Goal: Task Accomplishment & Management: Complete application form

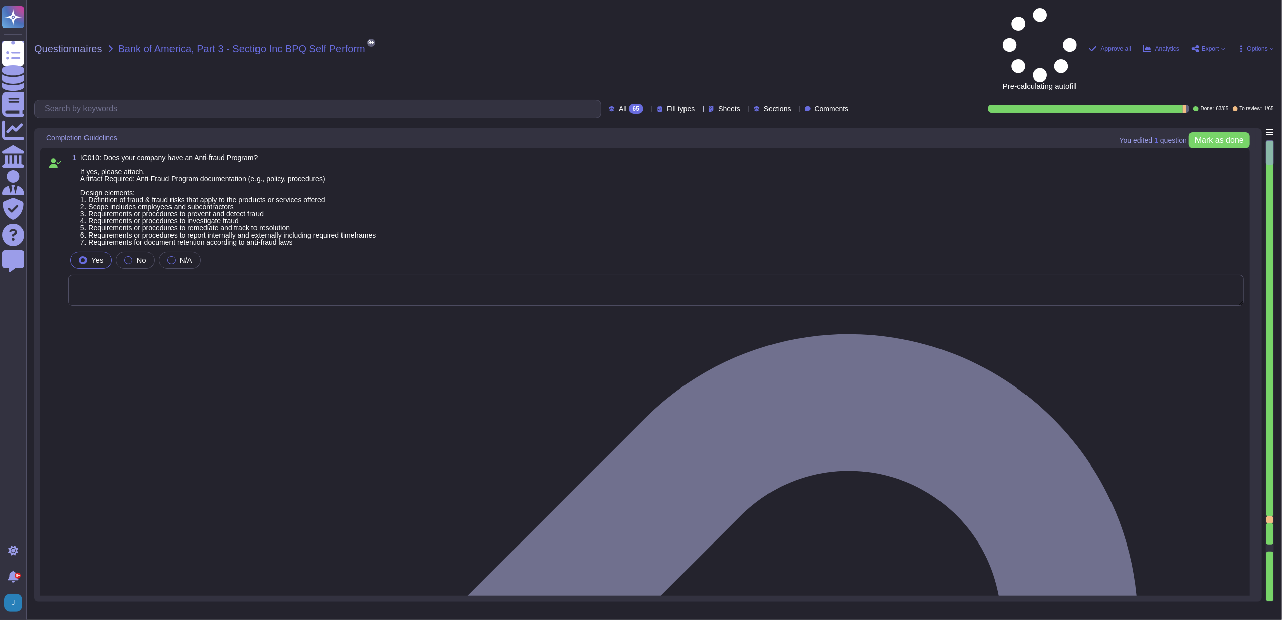
type textarea "N/A"
type textarea "Sectigo is committed to an environmental strategy that aligns with ESG principl…"
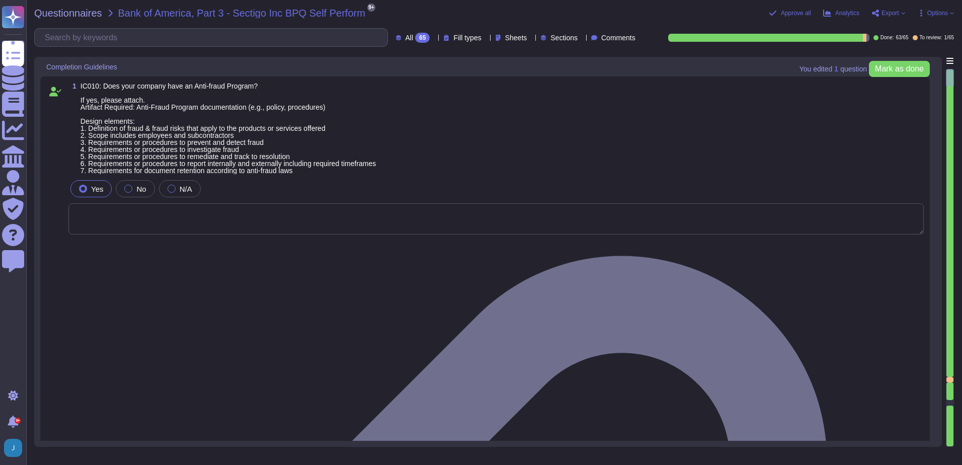
type textarea "Sectigo is committed to an environmental strategy that aligns with ESG principl…"
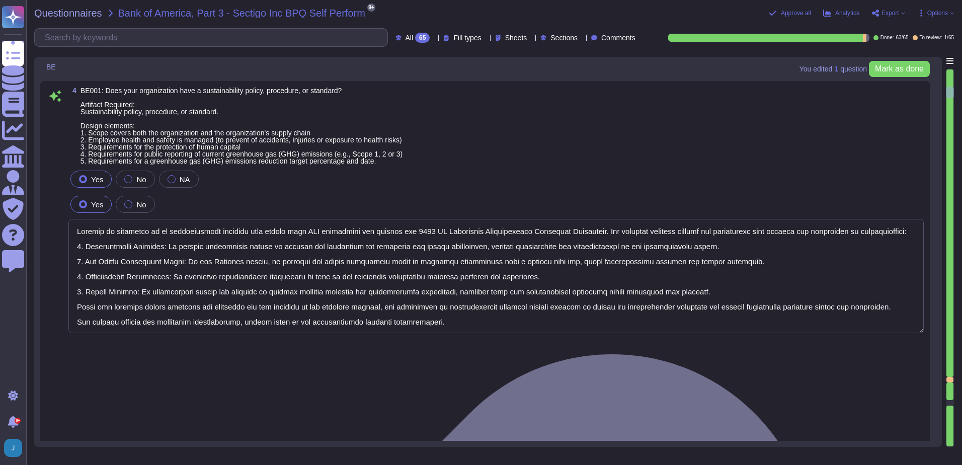
type textarea "None. Neither the Company nor any of its Principals or Affiliates has ever been…"
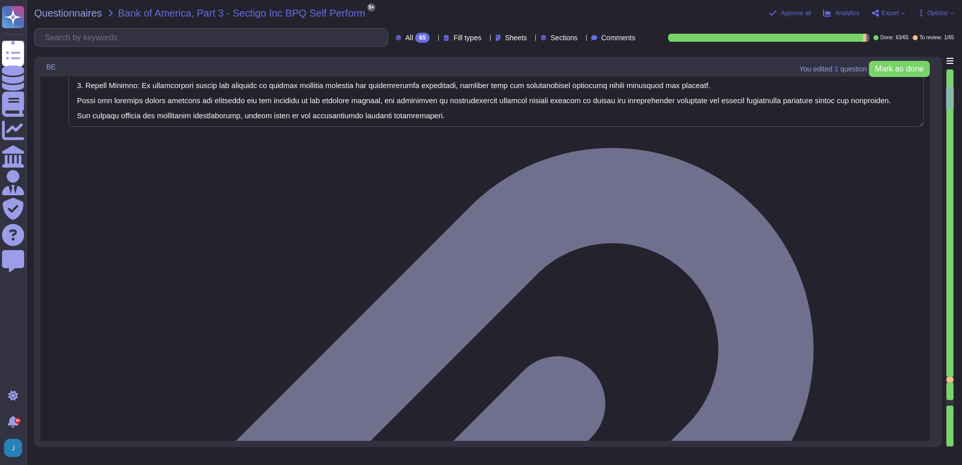
type textarea "Yes, our organization has established means for employees and contractors to re…"
type textarea "Yes, our organization maintains documented policies that include requirements f…"
type textarea "Yes, our organization maintains a background check policy that requires the per…"
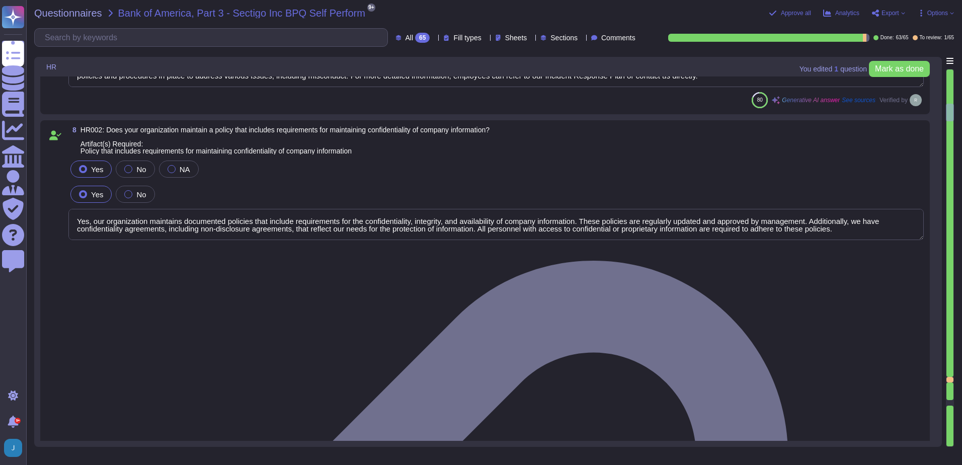
type textarea "Yes, our organization maintains documented policies that prohibit the misuse of…"
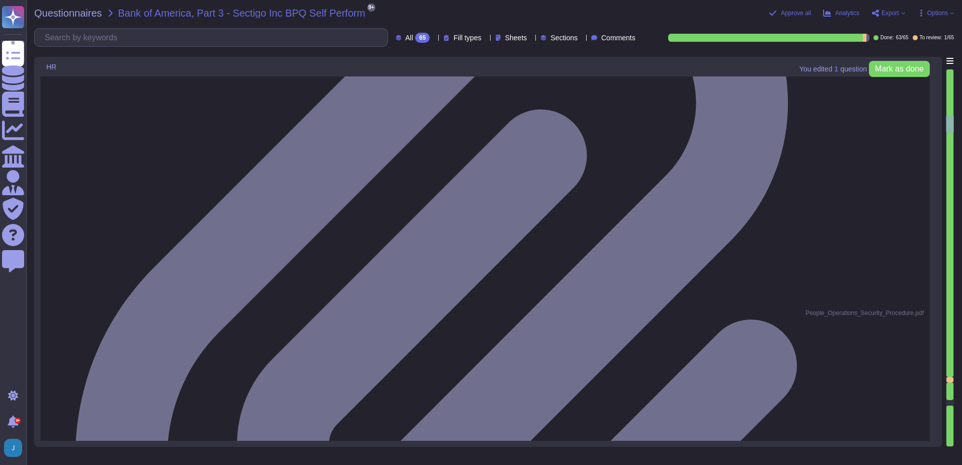
type textarea "Yes, our organization has a policy that governs the acceptance and provision of…"
type textarea "Yes, we have a compliance program and a set of policies and procedures in place…"
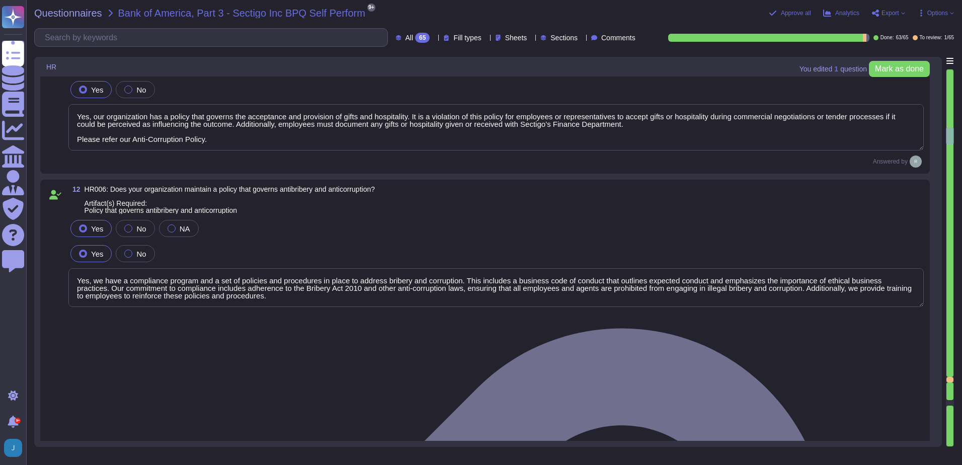
type textarea "Yes, our organization has a documented business code of conduct that includes r…"
type textarea "Yes, our organization requires employees to acknowledge the code of conduct. Ne…"
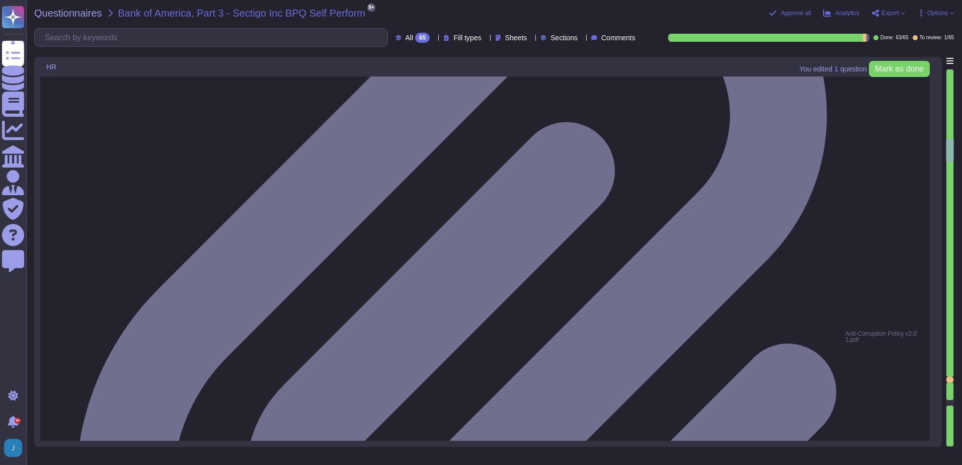
type textarea "Yes, we have a policy in place to protect whistleblowers who report labor abuse…"
type textarea "Yes, our organization maintains a formal disciplinary process for non-complianc…"
type textarea "Yes, our organization maintains a policy that prohibits discrimination and hara…"
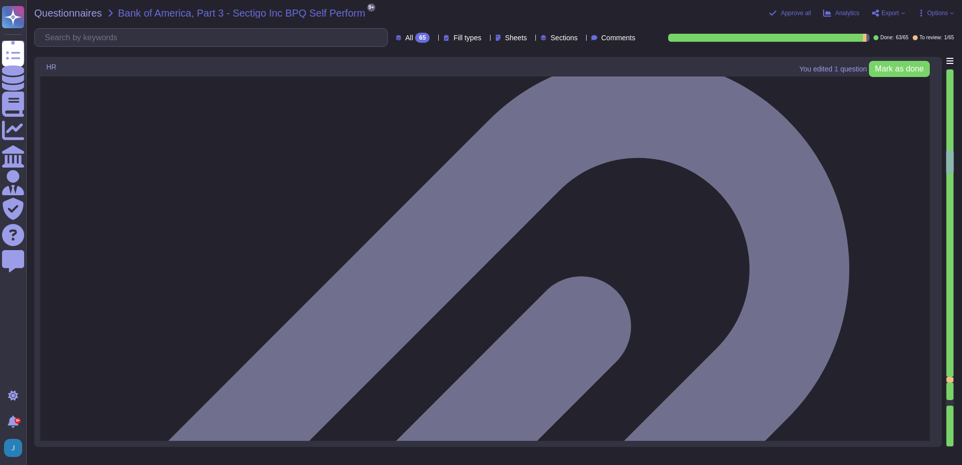
type textarea "Yes, we have an Anti-Bribery & Anti-Corruption Policy that addresses conflicts …"
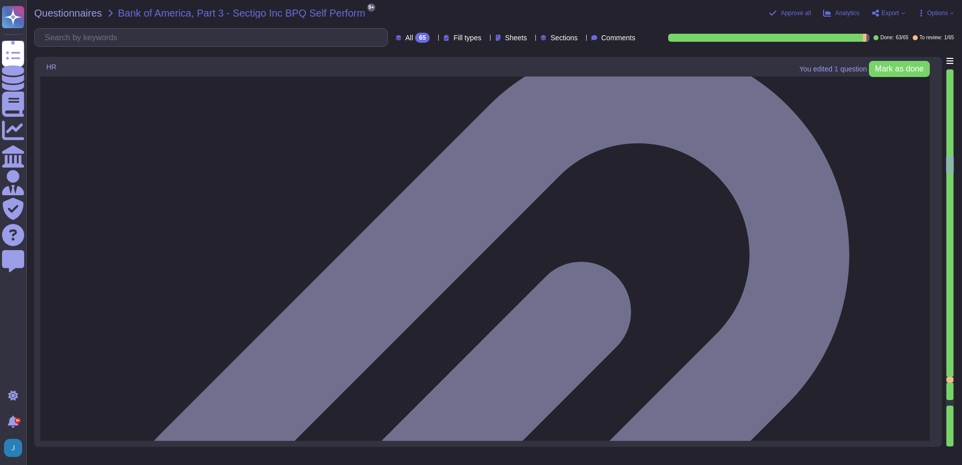
type textarea "We have addressed this in our SOC 2 Audit. Please refer our SOC 2 report. CC1.3…"
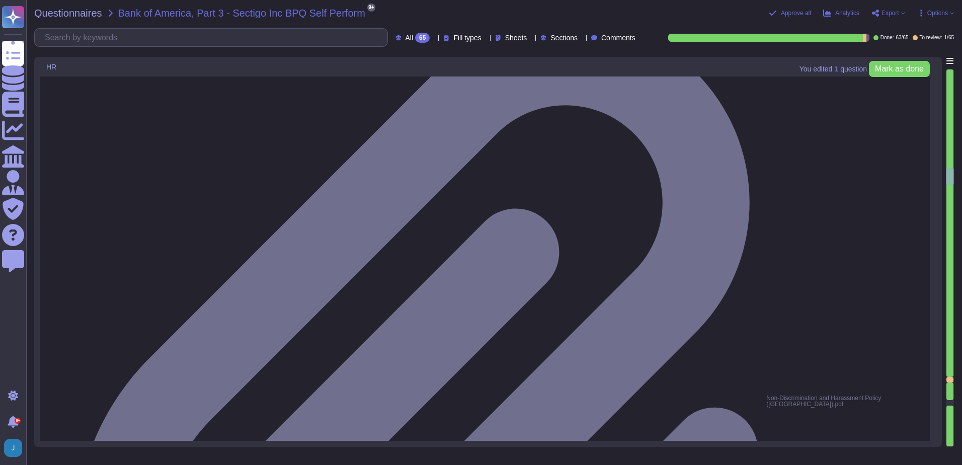
type textarea "Yes, our organization has a comprehensive training program that includes a trai…"
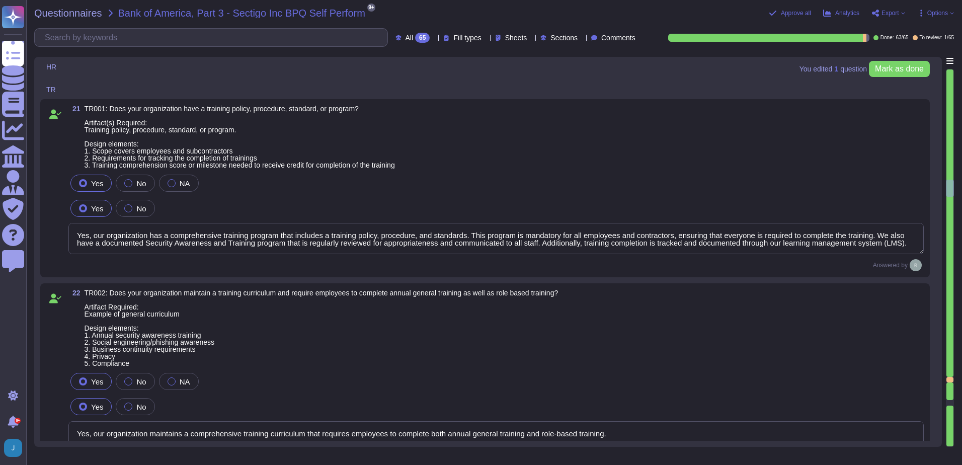
type textarea "Yes, our organization maintains a comprehensive training curriculum that requir…"
type textarea "Yes, our organization is committed to providing anti-discrimination and anti-ha…"
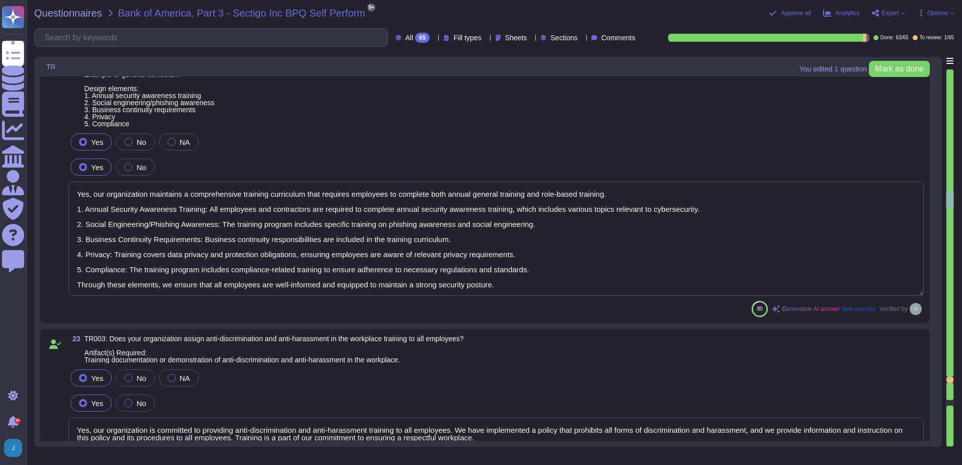
type textarea "Yes, senior management is required to undergo regular cybersecurity training, i…"
type textarea "The training program at [GEOGRAPHIC_DATA] includes requirements for completion …"
type textarea "This control test has been addressed in our SOC 2 report. (CC4.2.1) -The Intern…"
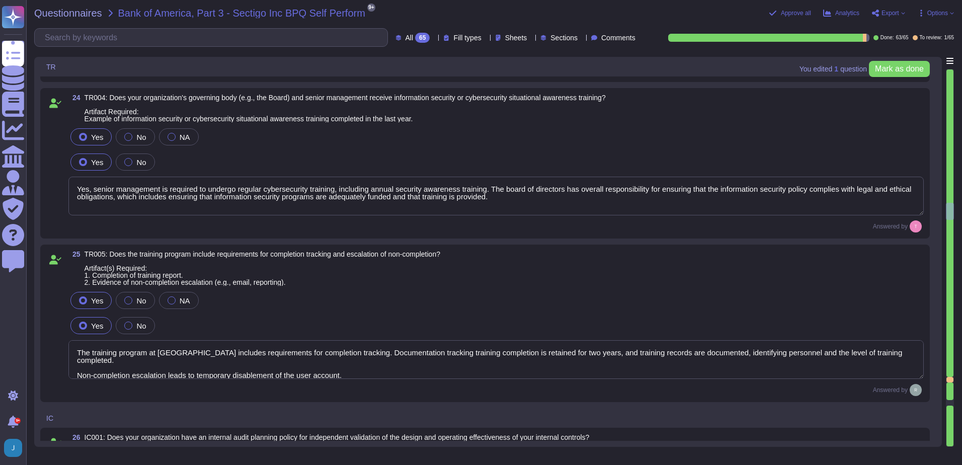
type textarea "Yes, our organization has a compliance team that monitors non-compliance with o…"
type textarea "Yes, our company has a Change Management Policy in place, which includes a form…"
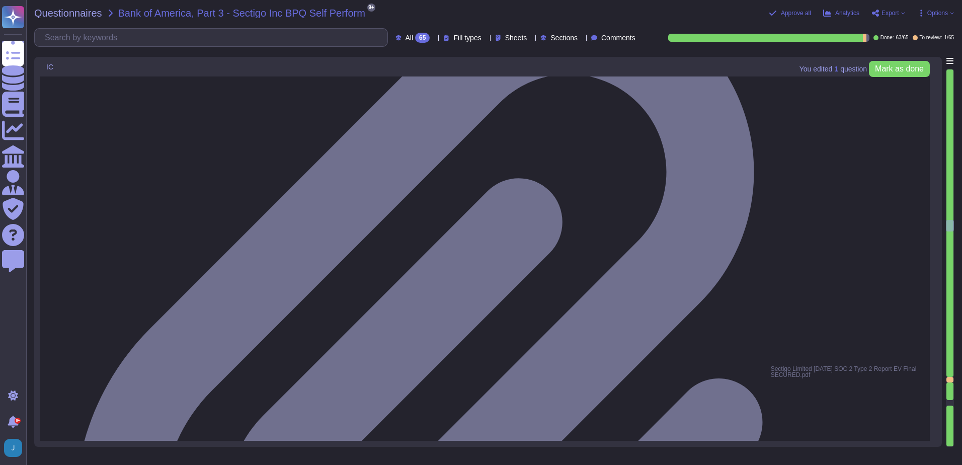
type textarea "Yes, all information security policies, standards, guidelines, and procedures h…"
type textarea "Yes, our organization has undergone non-financial external audits in the last 1…"
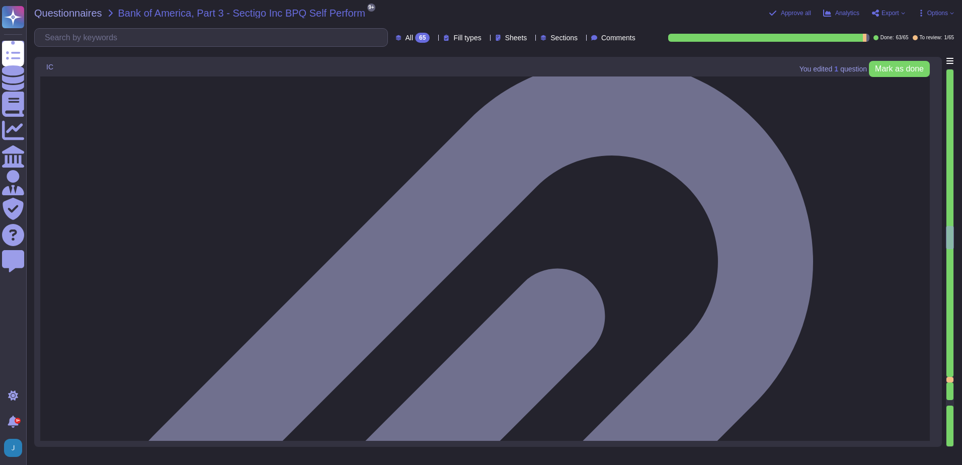
type textarea "Our organization undergoes a successful PCI DSS scan every year; however, we do…"
type textarea "Yes, our organization has a documented process in place for regulatory change m…"
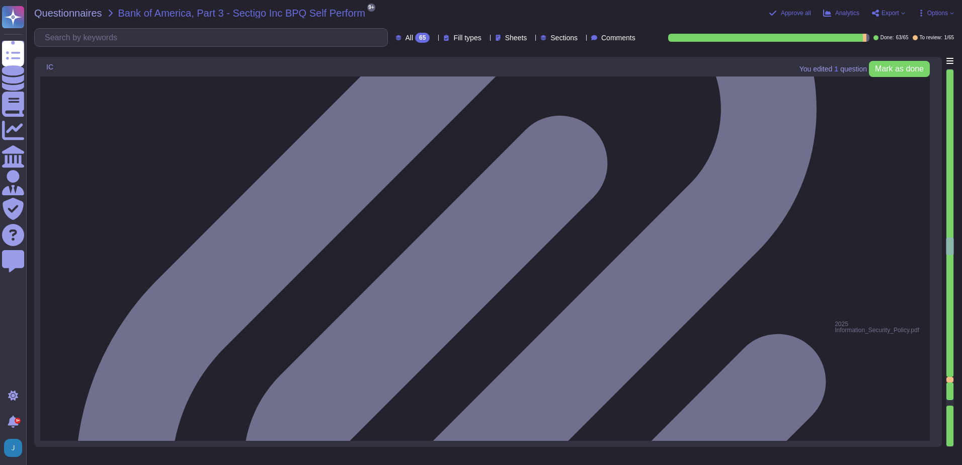
type textarea "As a public CA, compliance with applicable industry regulations is an existenti…"
type textarea "Yes, we have anti-money laundering (AML) procedures in place. Our procedures in…"
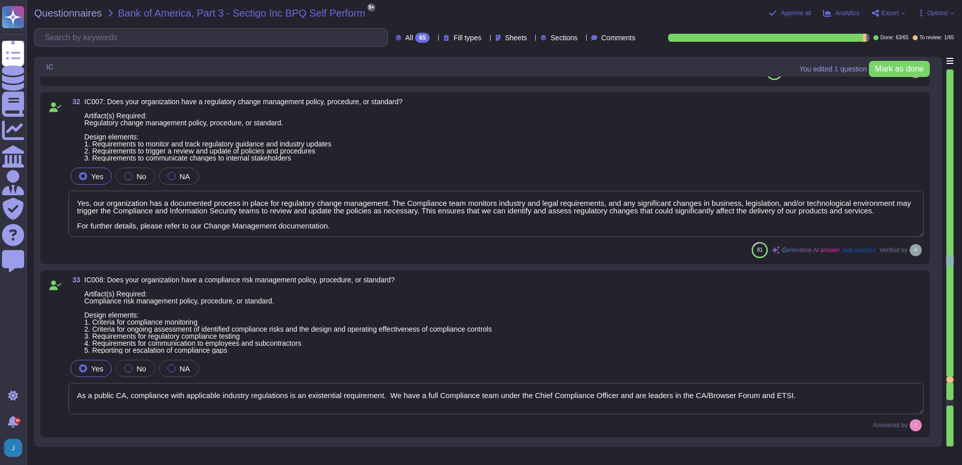
type textarea "Yes, our organization has a compliance program and a set of policies and proced…"
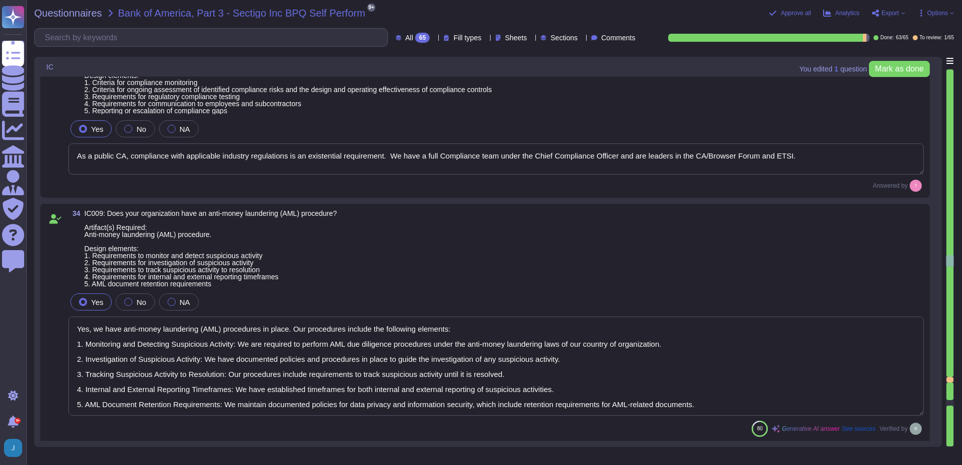
type textarea "Yes, our organization has a documented privacy policy that outlines our policie…"
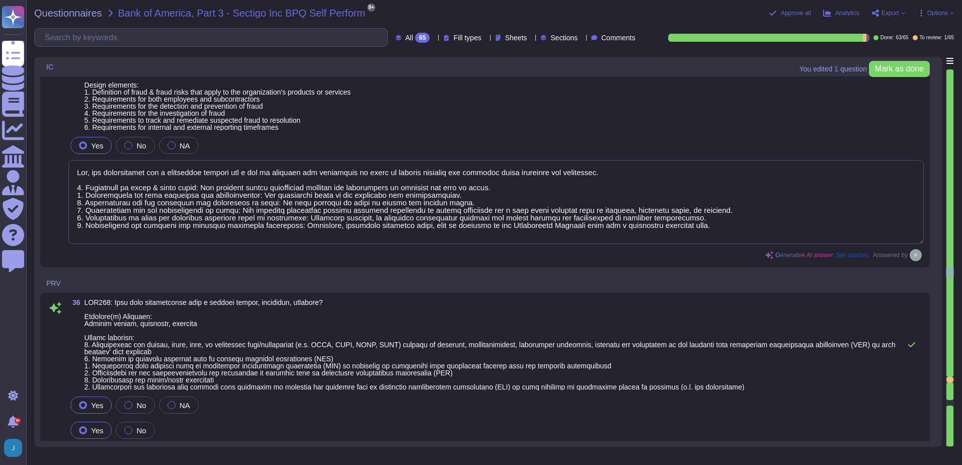
type textarea "Our privacy policy is available at [URL][DOMAIN_NAME]."
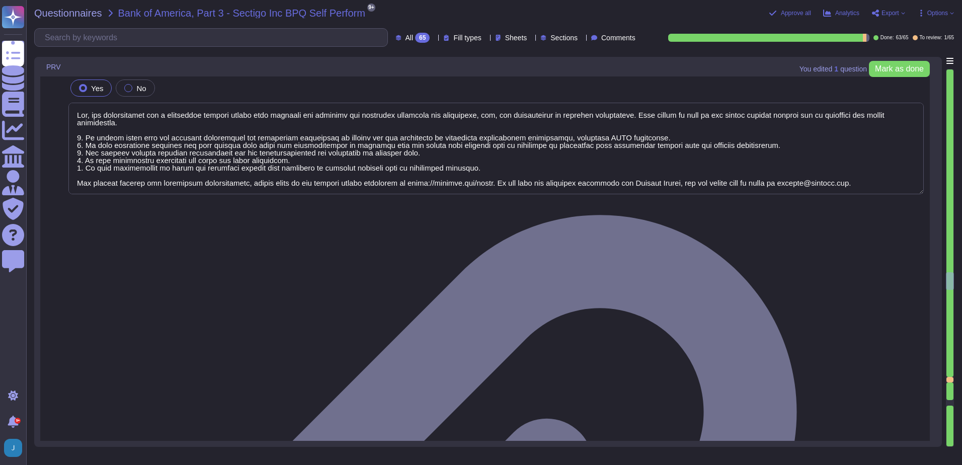
type textarea "Yes, our organization has a process in place to assist clients in fulfilling da…"
type textarea "Yes, we have a ticketing system in place to track customer requests."
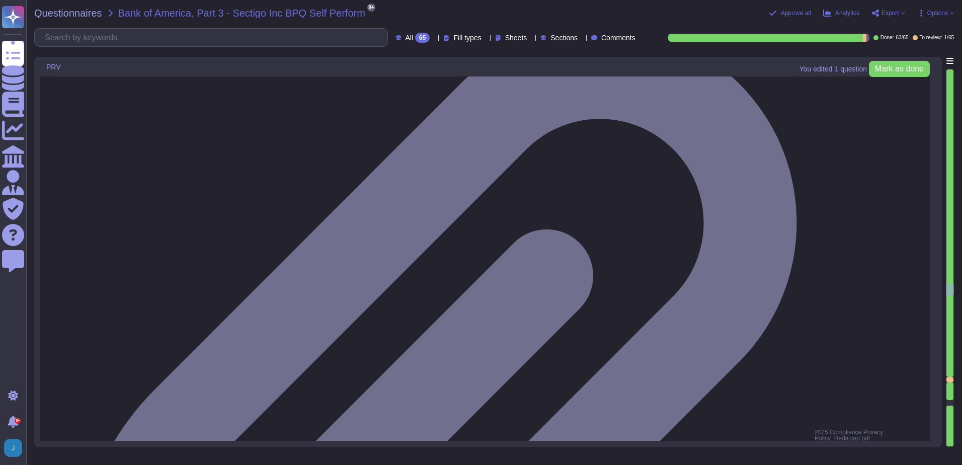
type textarea "Yes, calls, with customer consent, may be monitored or recorded to check that i…"
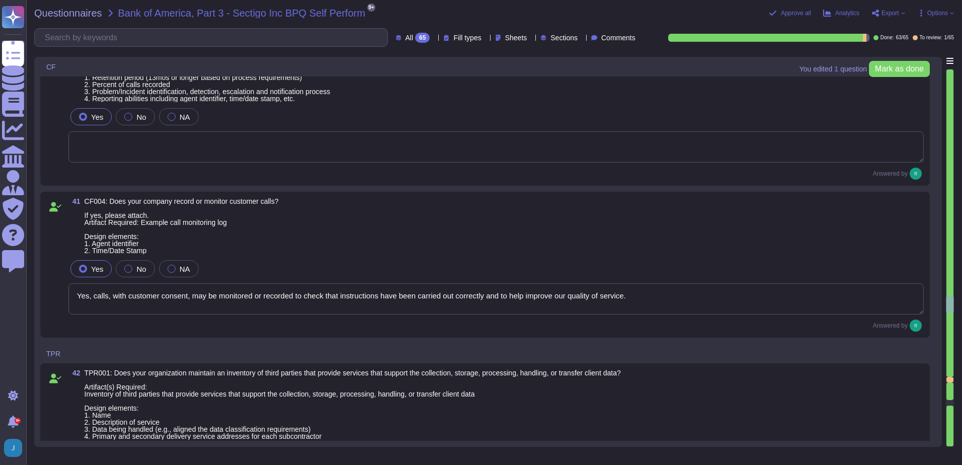
type textarea "Sectigo does not use subcontractors or third-party products or services for sys…"
type textarea "We do not use subcontractors in providing core services."
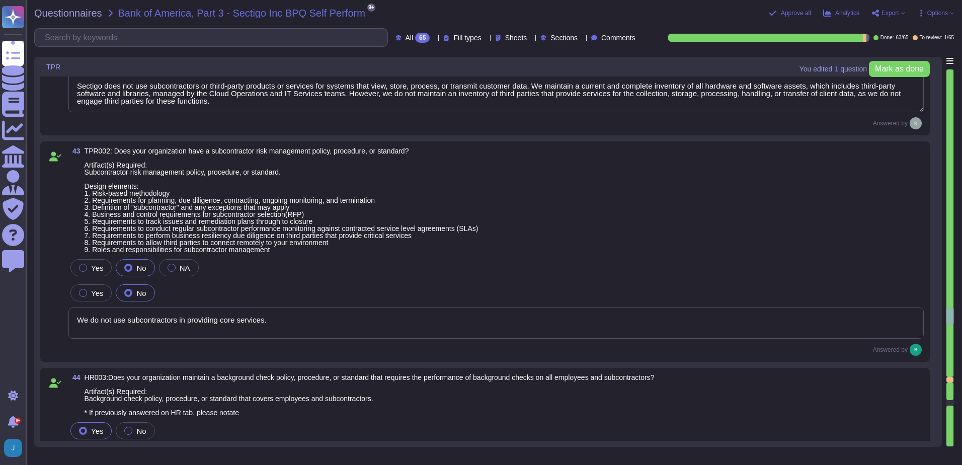
type textarea "Yes, our organization performs background checks on all employees, including co…"
type textarea "Yes, our organization has documented policies and procedures in place that addr…"
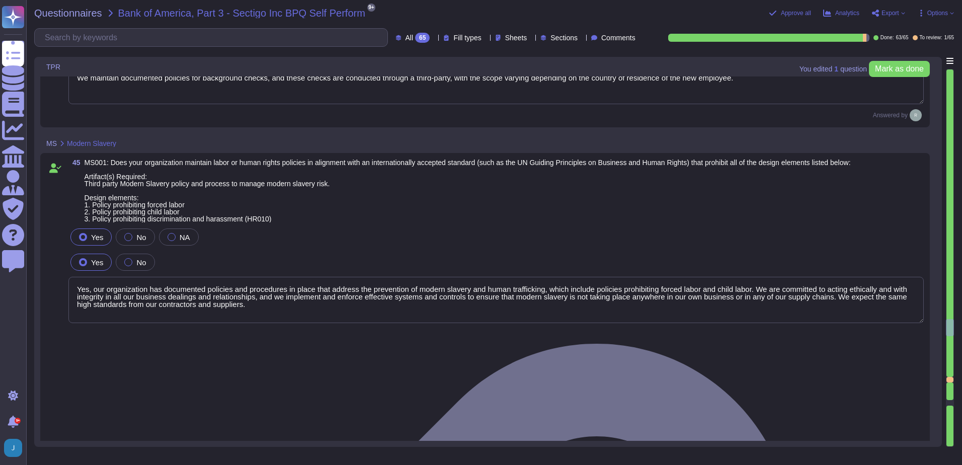
type textarea "Yes, our organization has established means for employees and contractors to re…"
type textarea "Sectigo maintains a process to ensure suppliers abide by our policies regarding…"
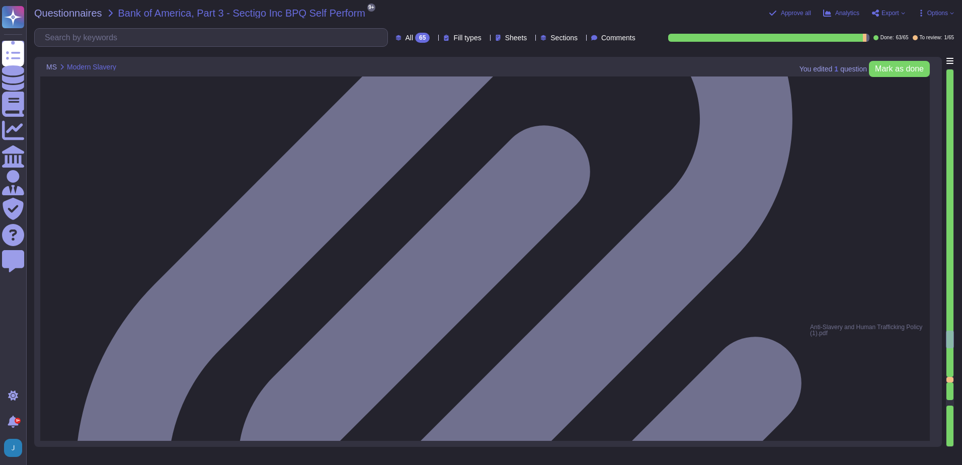
type textarea "Yes"
type textarea "No, we do not use subcontractors for this service."
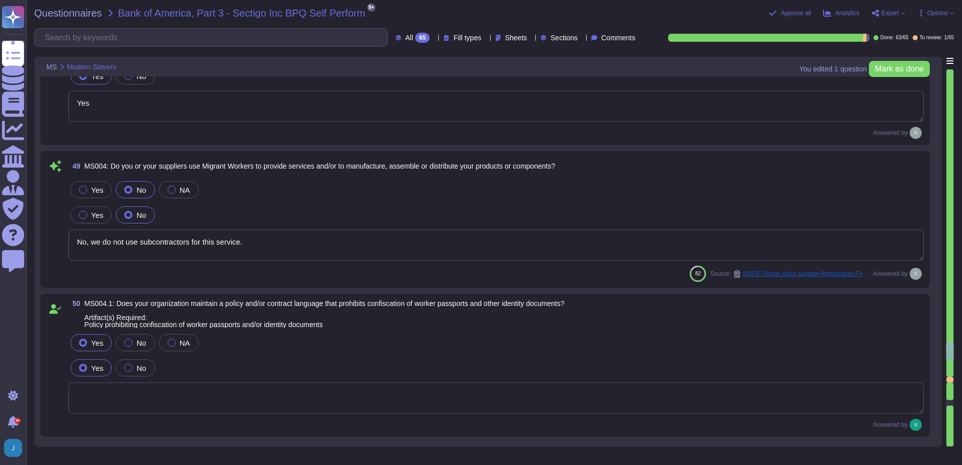
type textarea "See attached COI."
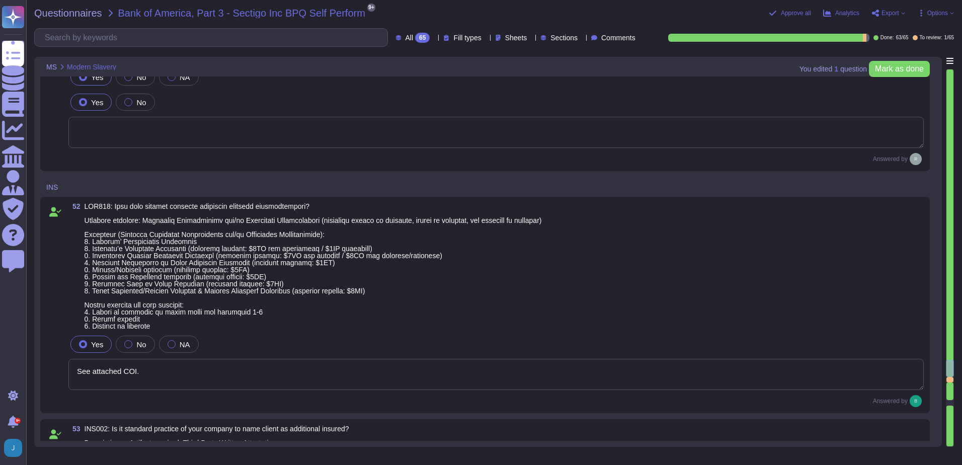
type textarea "Additional insured only upon request"
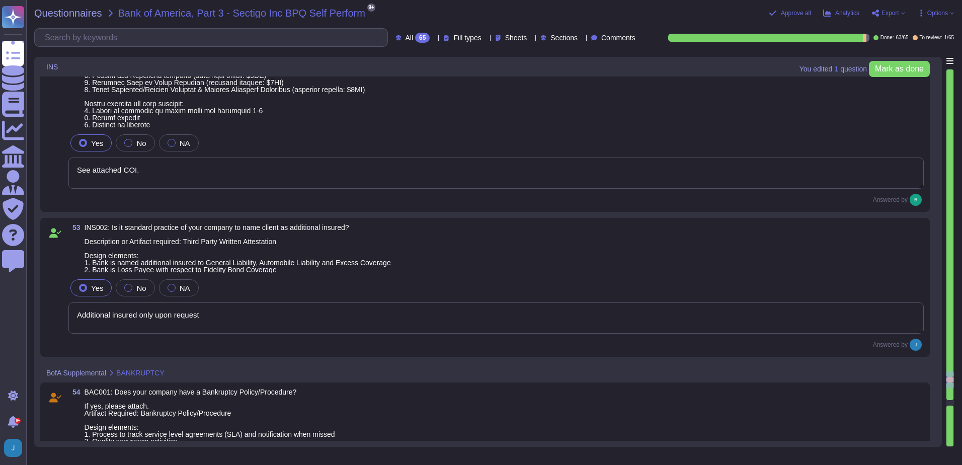
type textarea "Yes, we have a compliance program and a set of documented policies and procedur…"
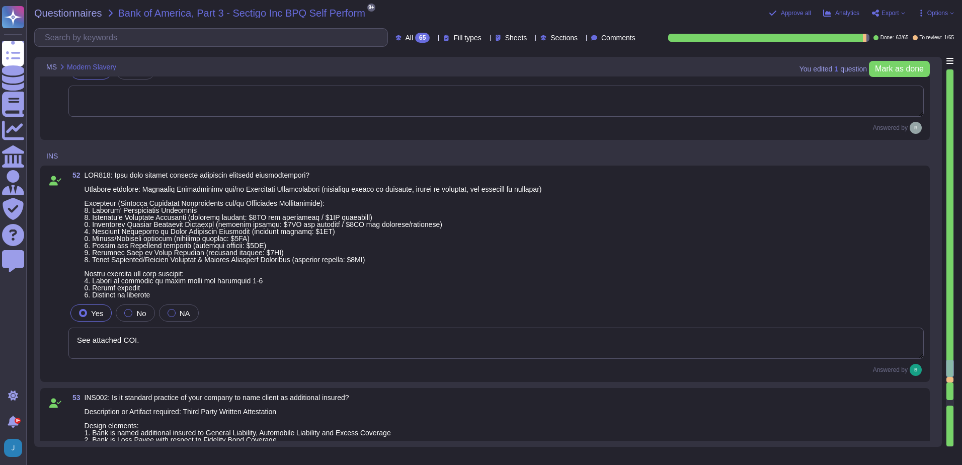
scroll to position [9404, 0]
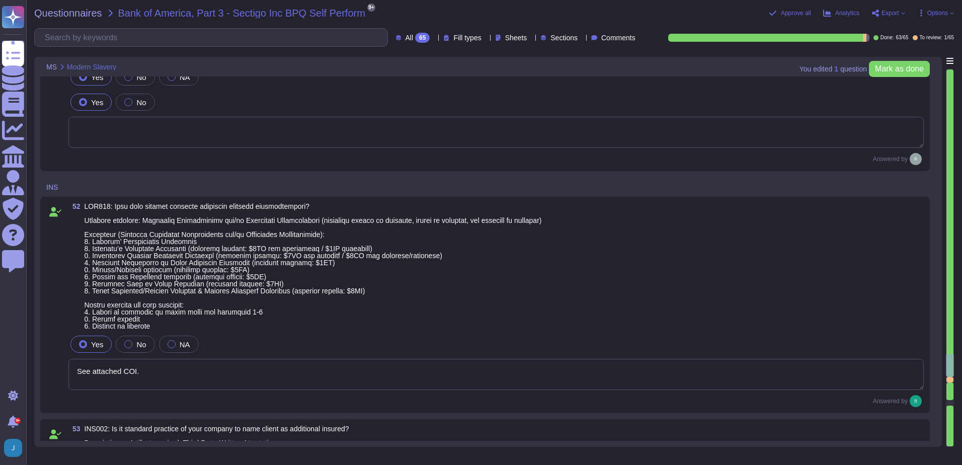
type textarea "No, we do not use subcontractors for this service."
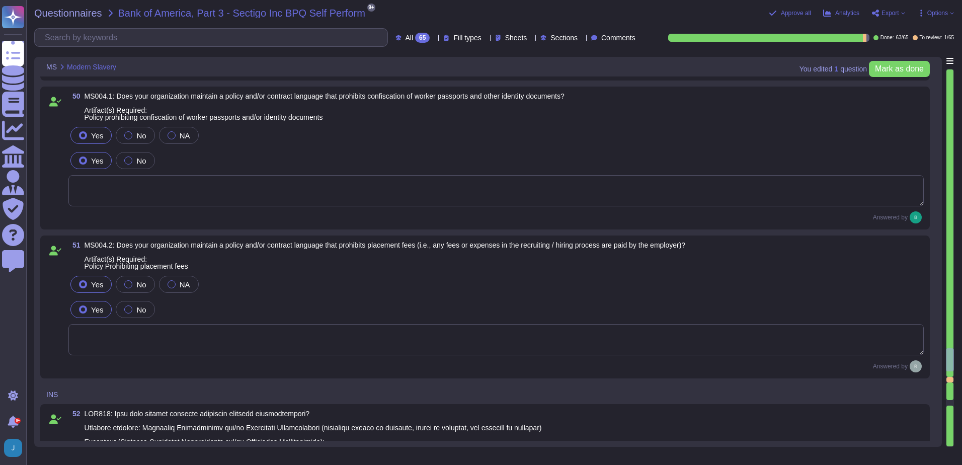
type textarea "Yes"
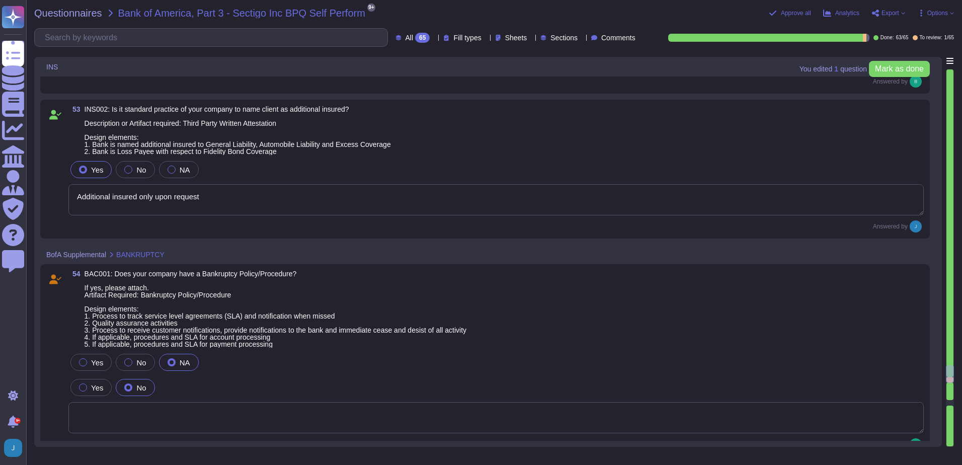
scroll to position [9706, 0]
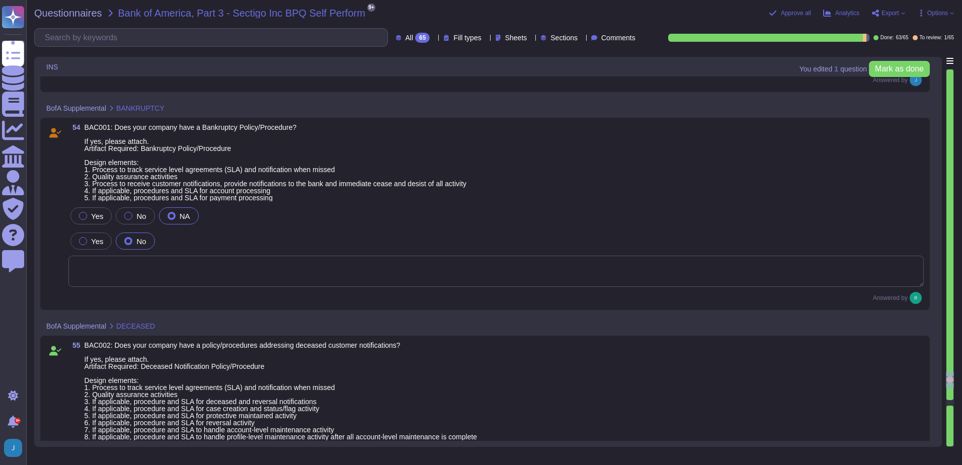
type textarea "Yes, we have a compliance program and a set of documented policies and procedur…"
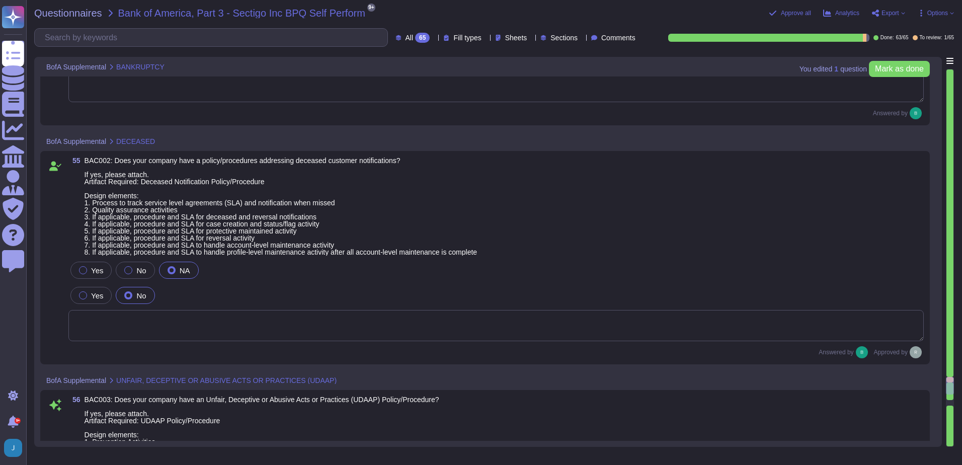
scroll to position [10058, 0]
type textarea "In our business, escheatment is almost, if not completely, limited to checks th…"
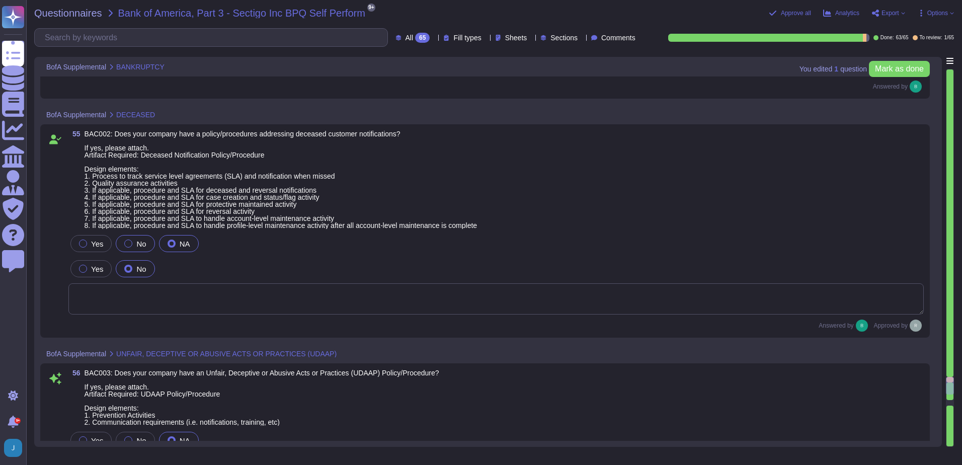
click at [132, 244] on label "No" at bounding box center [135, 243] width 22 height 8
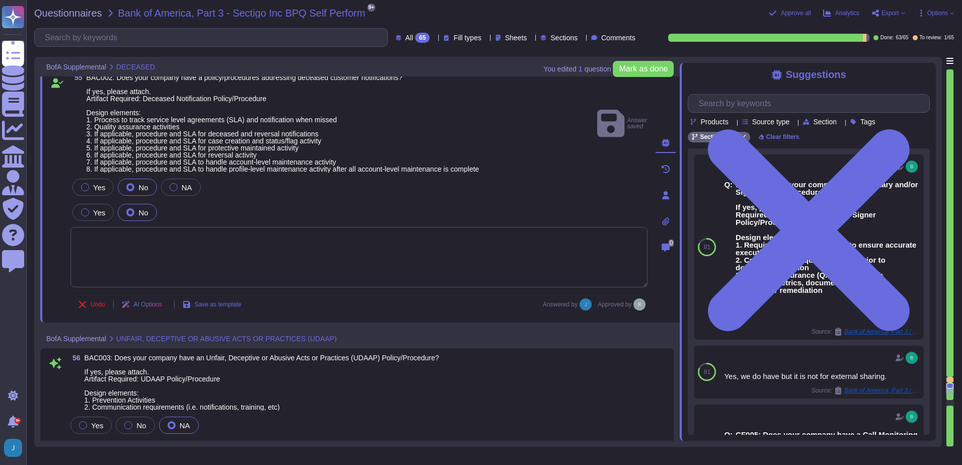
type textarea "In our business, escheatment is almost, if not completely, limited to checks th…"
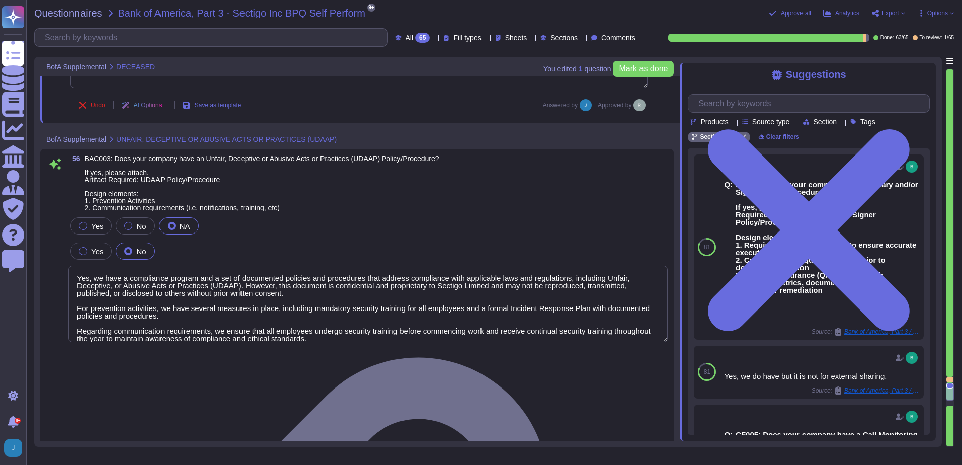
scroll to position [10310, 0]
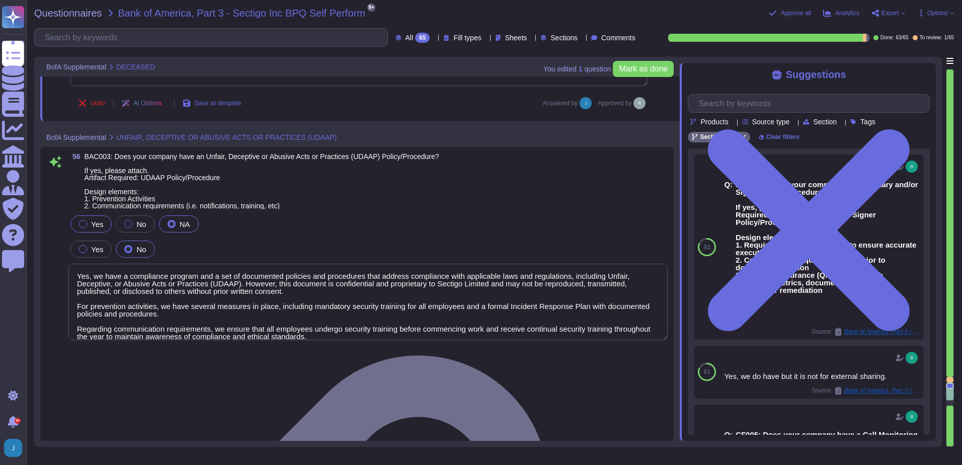
click at [81, 221] on div at bounding box center [83, 224] width 8 height 8
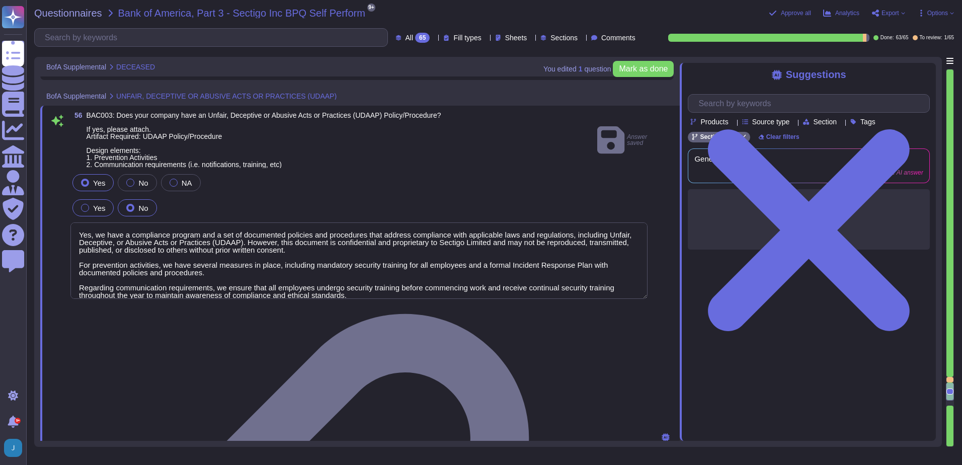
click at [84, 211] on div at bounding box center [85, 208] width 8 height 8
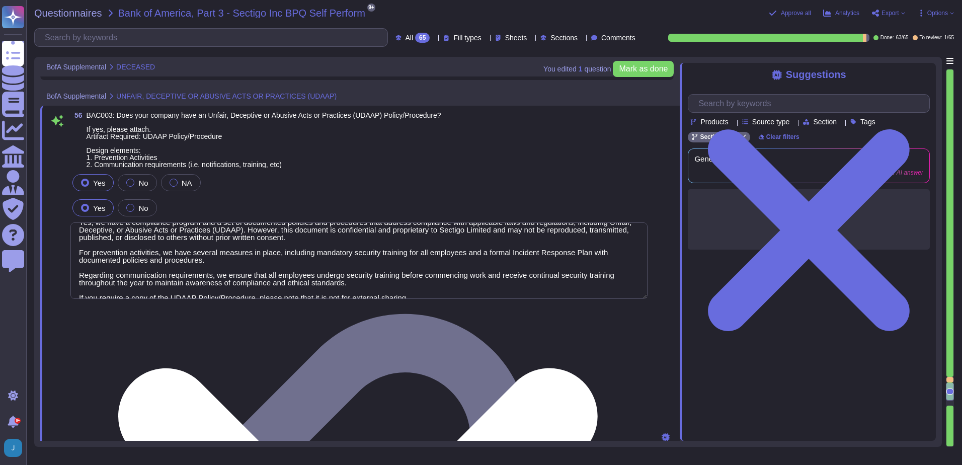
scroll to position [24, 0]
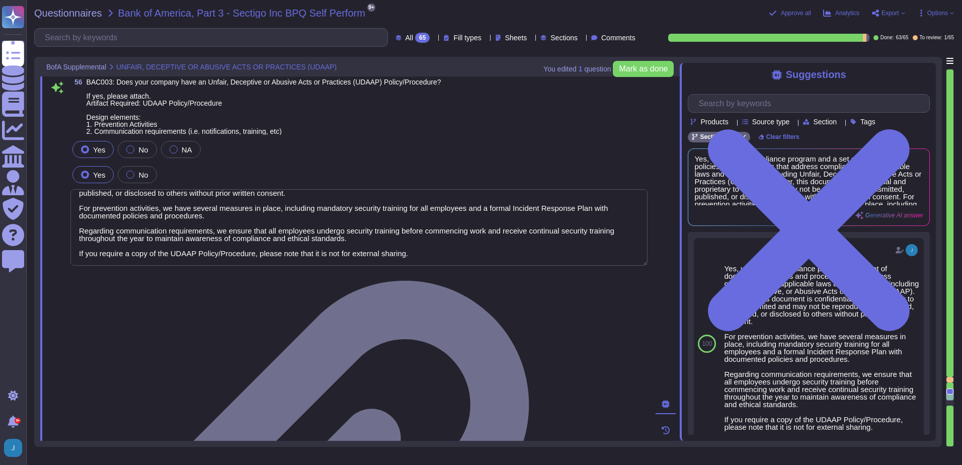
type textarea "Yes, we do have but it is not for external sharing."
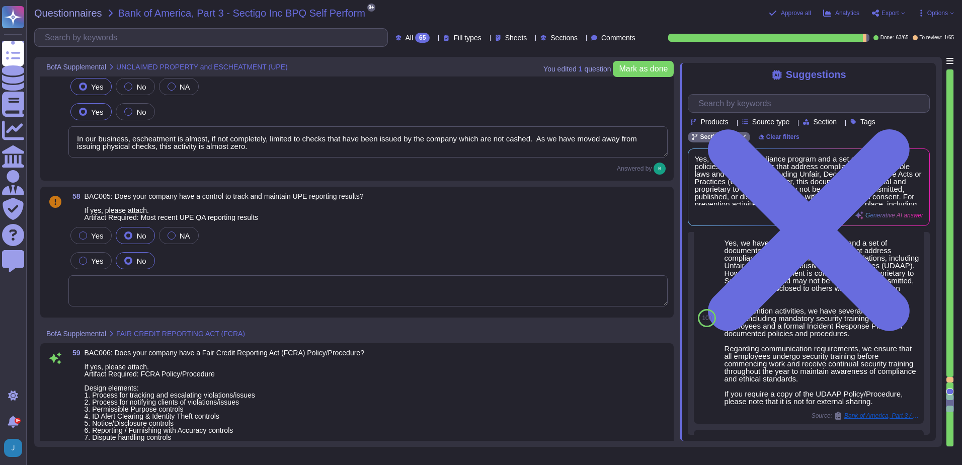
scroll to position [50, 0]
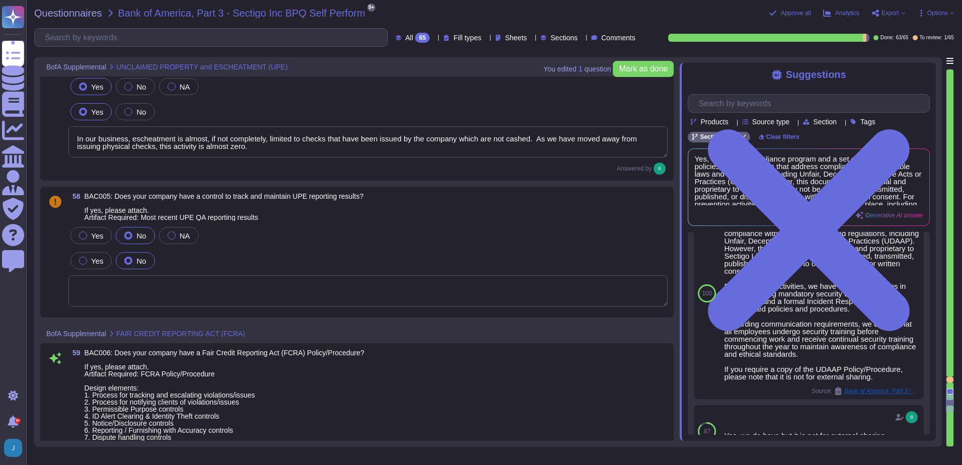
click at [124, 236] on div at bounding box center [128, 235] width 8 height 8
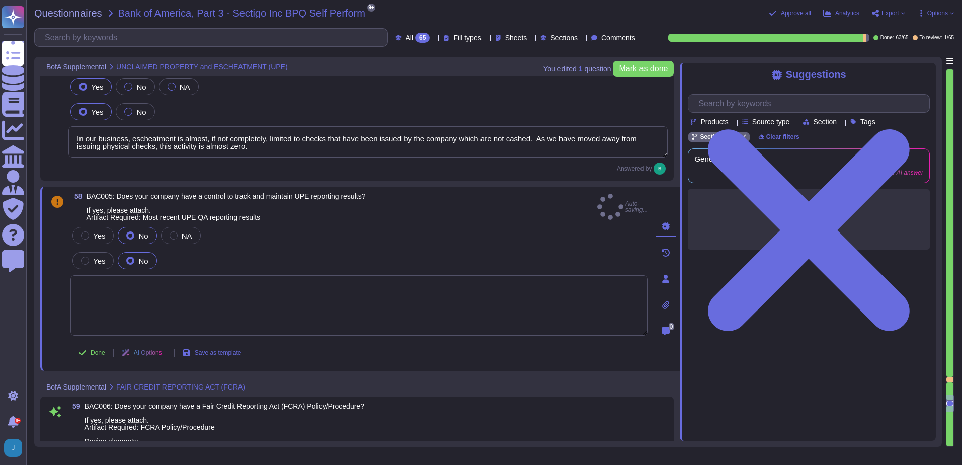
scroll to position [0, 0]
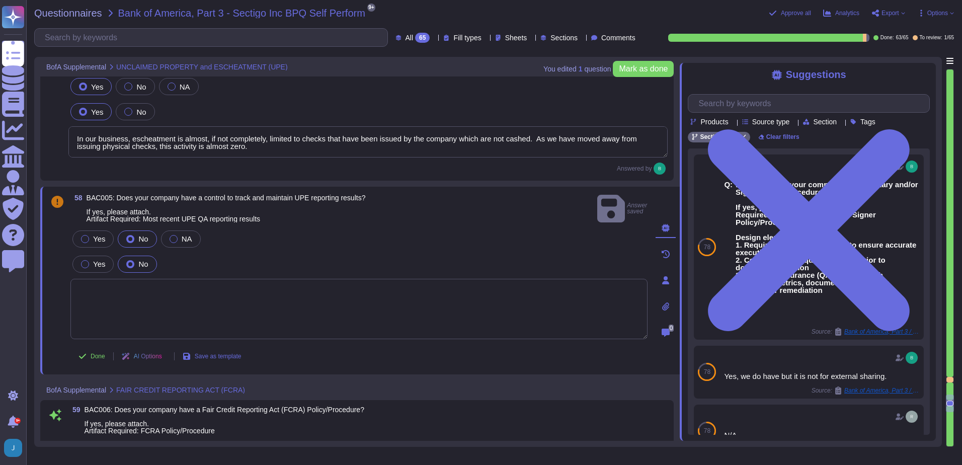
click at [128, 260] on div at bounding box center [130, 264] width 8 height 8
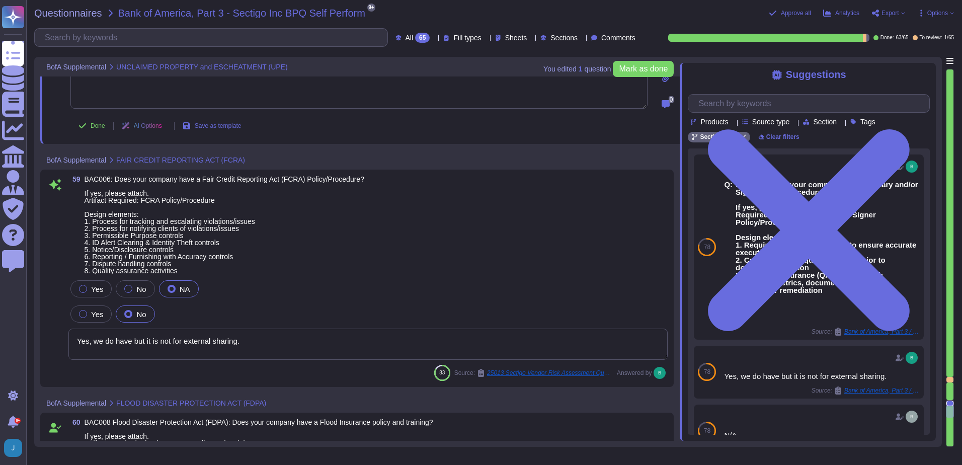
scroll to position [10913, 0]
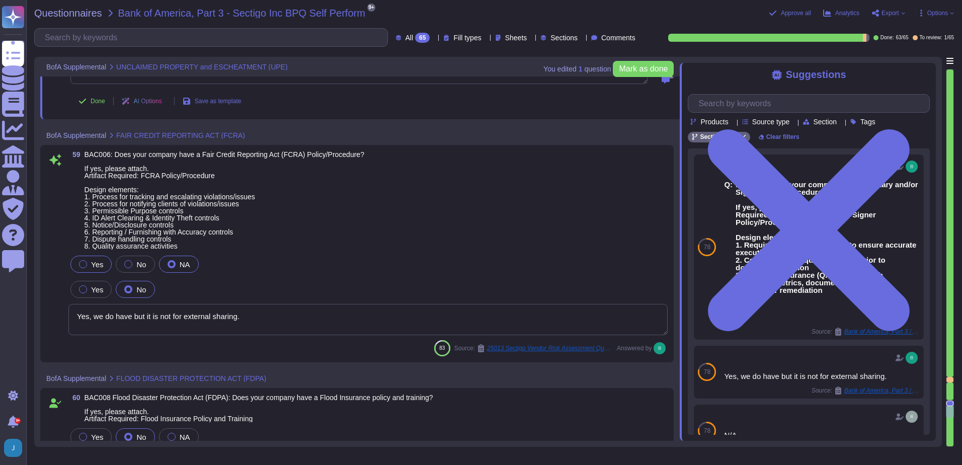
click at [83, 266] on div at bounding box center [83, 264] width 8 height 8
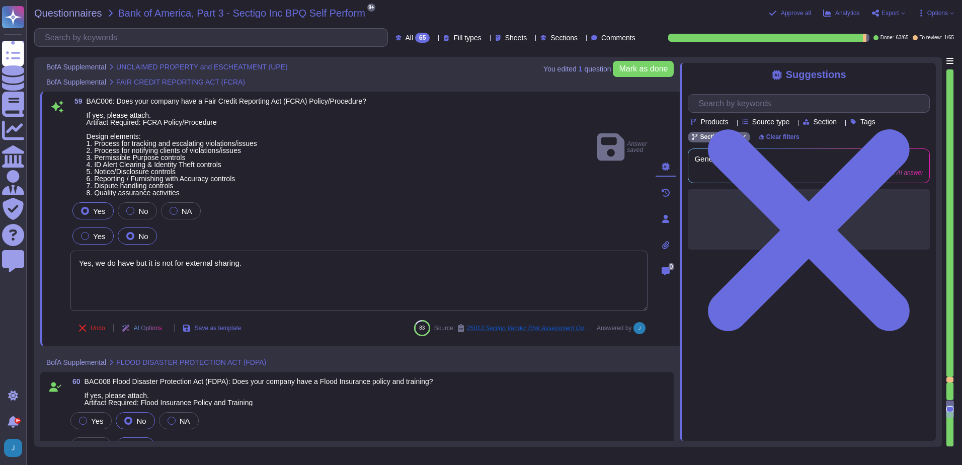
click at [87, 235] on div at bounding box center [85, 236] width 8 height 8
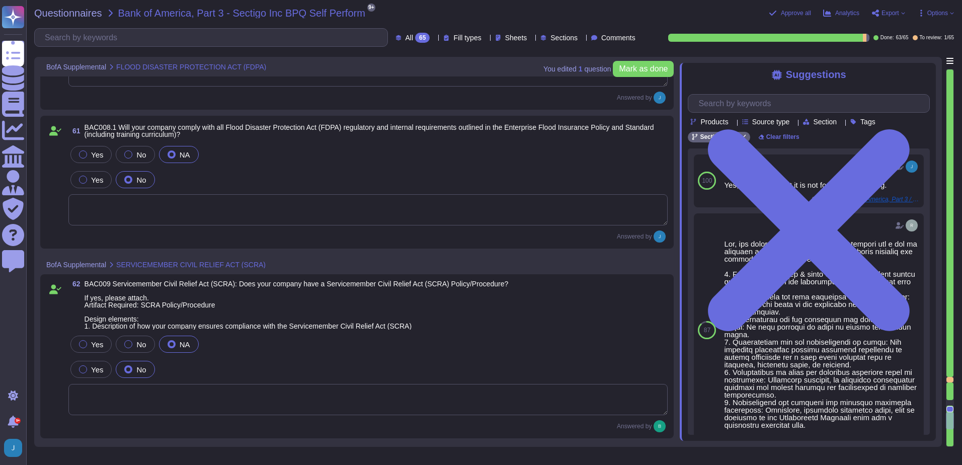
scroll to position [11316, 0]
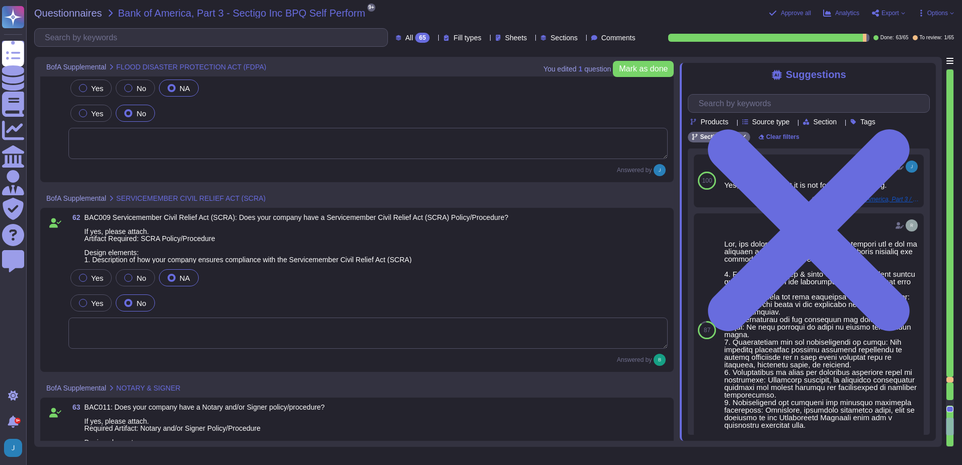
type textarea "Yes, Sectigo supports ease of accessibility features of our product, including …"
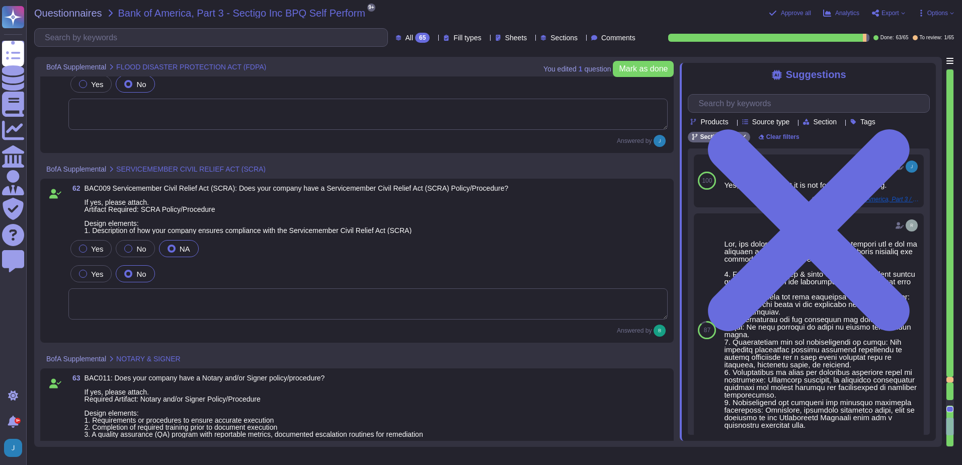
scroll to position [11416, 0]
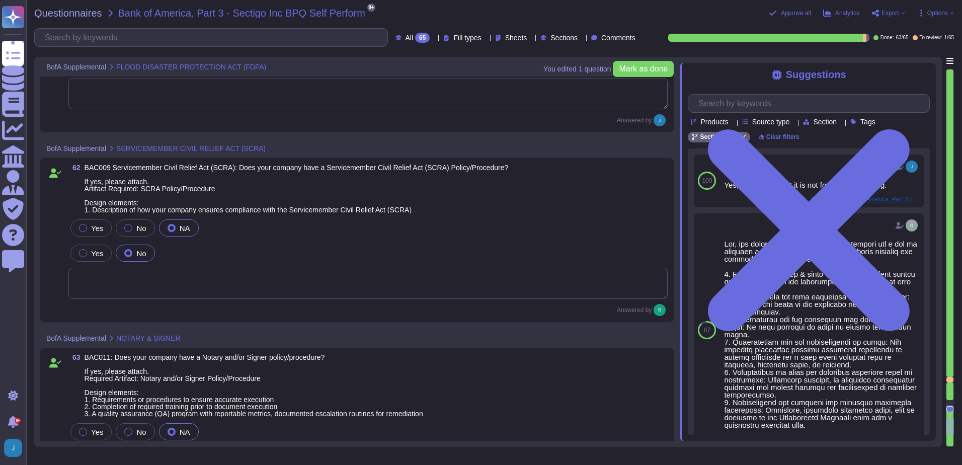
click at [138, 255] on span "No" at bounding box center [141, 253] width 10 height 9
click at [131, 231] on label "No" at bounding box center [135, 228] width 22 height 8
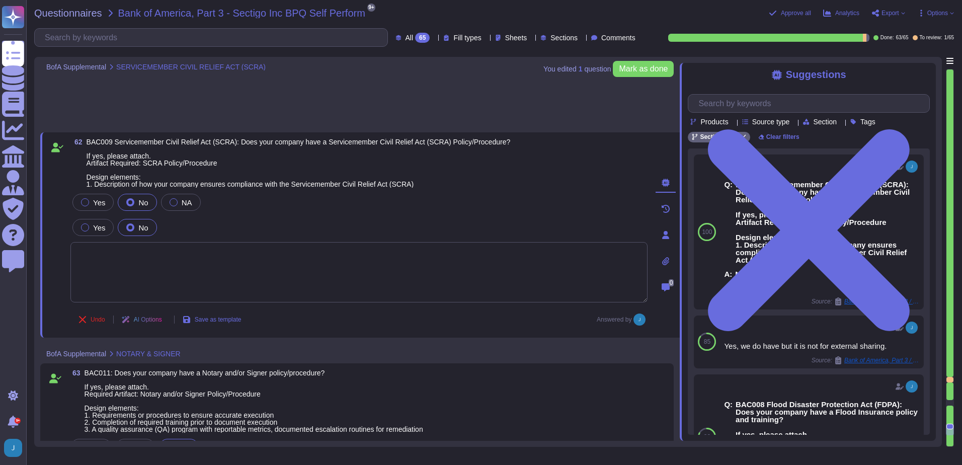
scroll to position [11526, 0]
type textarea "Yes, Sectigo supports ease of accessibility features of our product, including …"
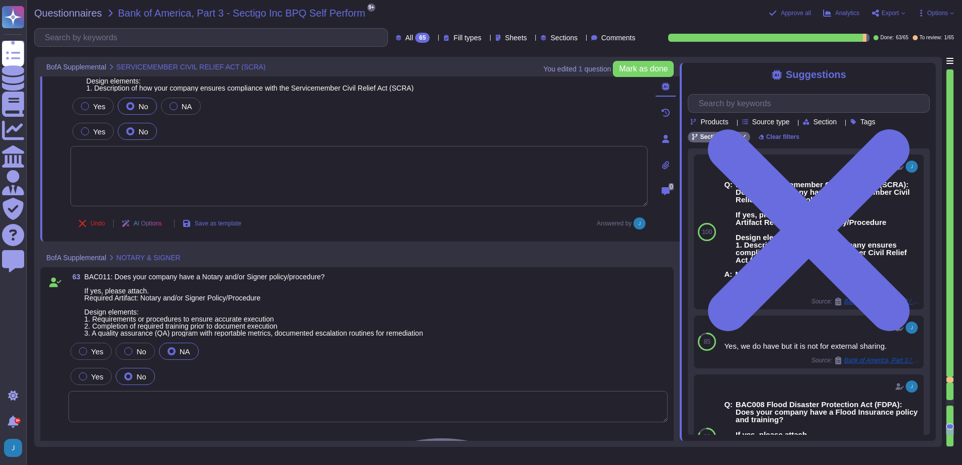
click at [889, 16] on span "Export" at bounding box center [890, 13] width 18 height 6
click at [907, 61] on p "Download" at bounding box center [925, 73] width 36 height 25
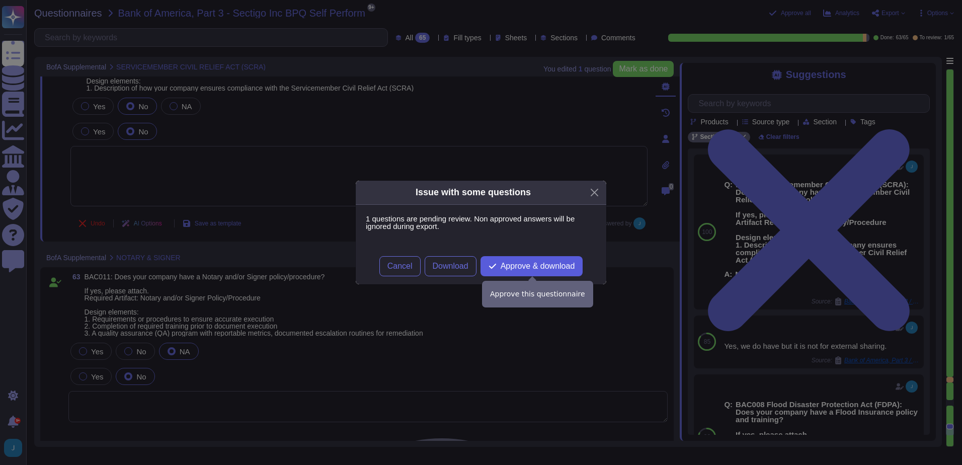
click at [530, 267] on span "Approve & download" at bounding box center [537, 266] width 74 height 8
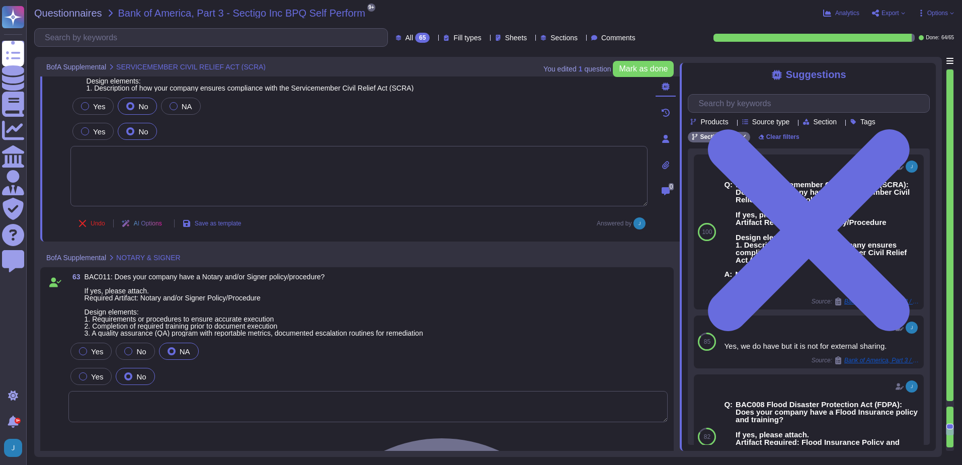
click at [532, 139] on div "Yes No" at bounding box center [358, 131] width 577 height 21
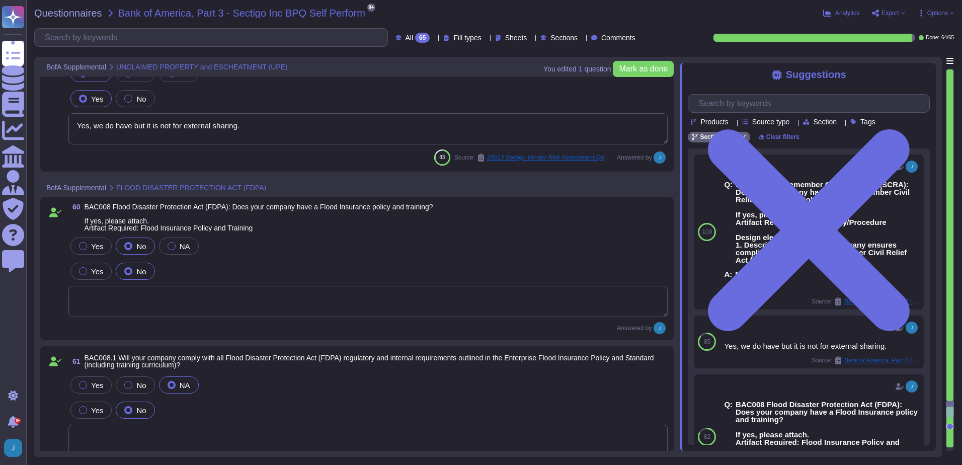
type textarea "In our business, escheatment is almost, if not completely, limited to checks th…"
type textarea "Yes, we do have but it is not for external sharing."
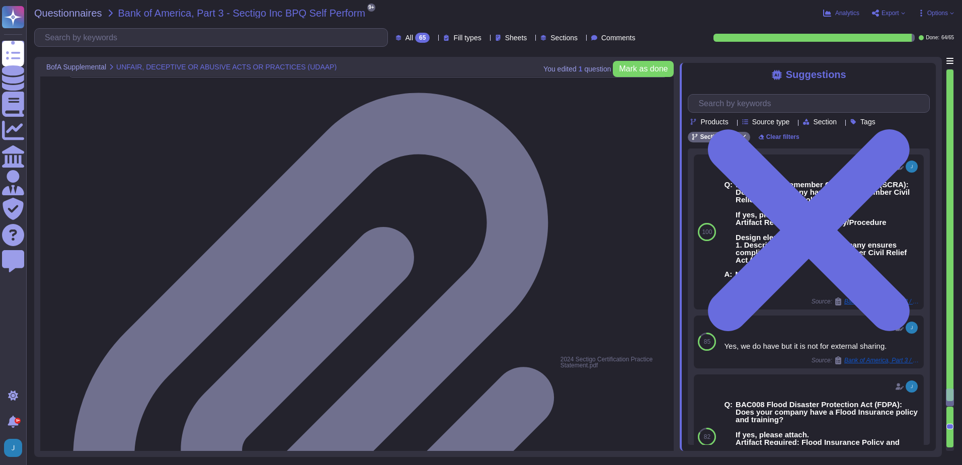
type textarea "Yes, we have a compliance program and a set of documented policies and procedur…"
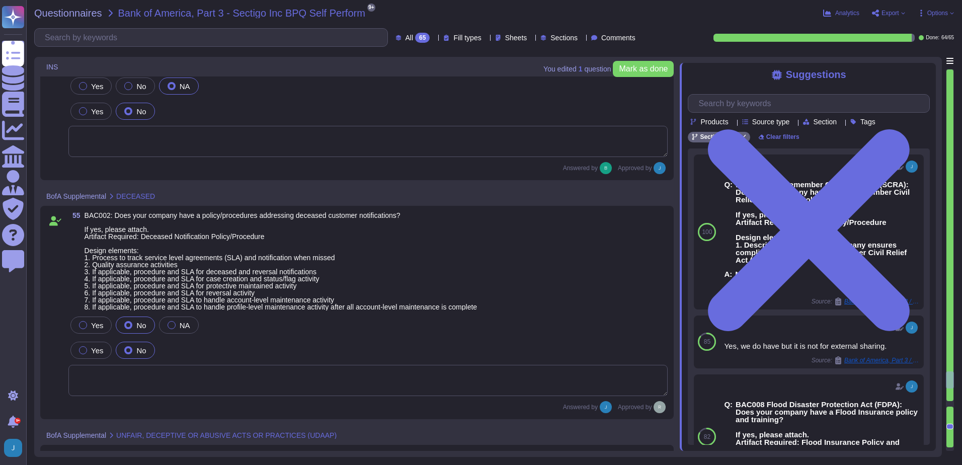
type textarea "See attached COI."
type textarea "Additional insured only upon request"
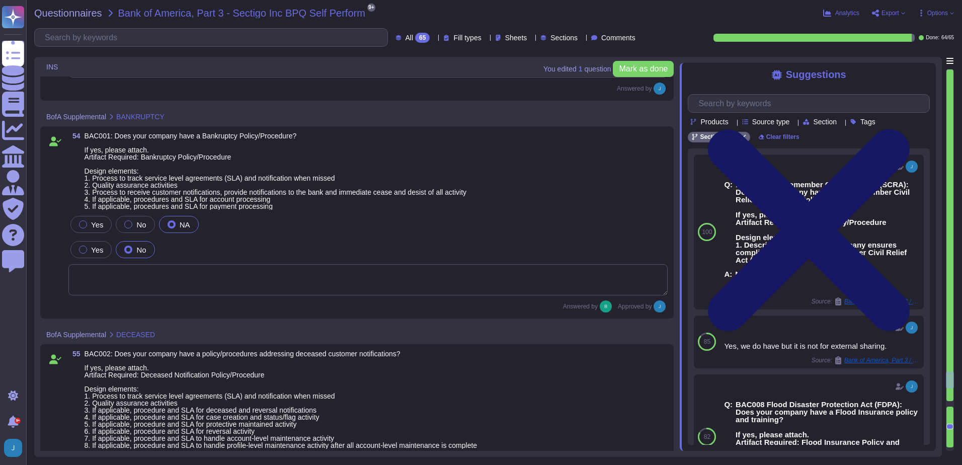
click at [909, 129] on icon at bounding box center [809, 230] width 202 height 202
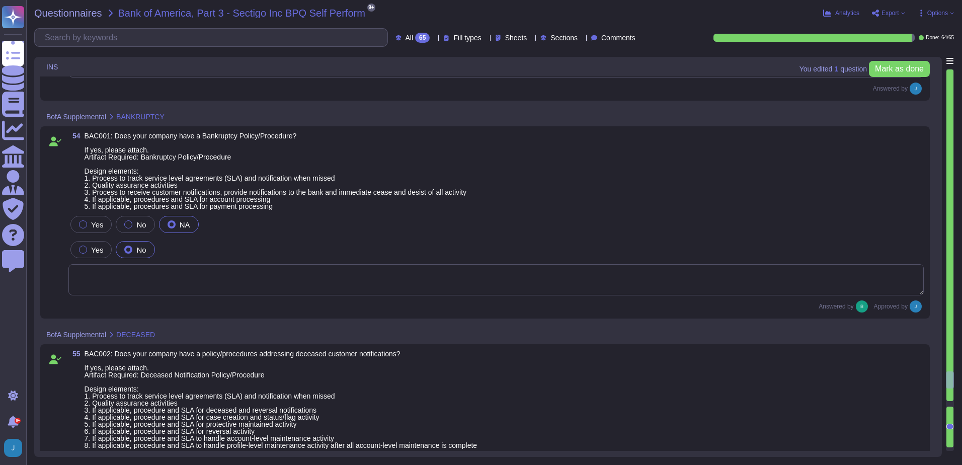
click at [948, 72] on div at bounding box center [949, 234] width 7 height 331
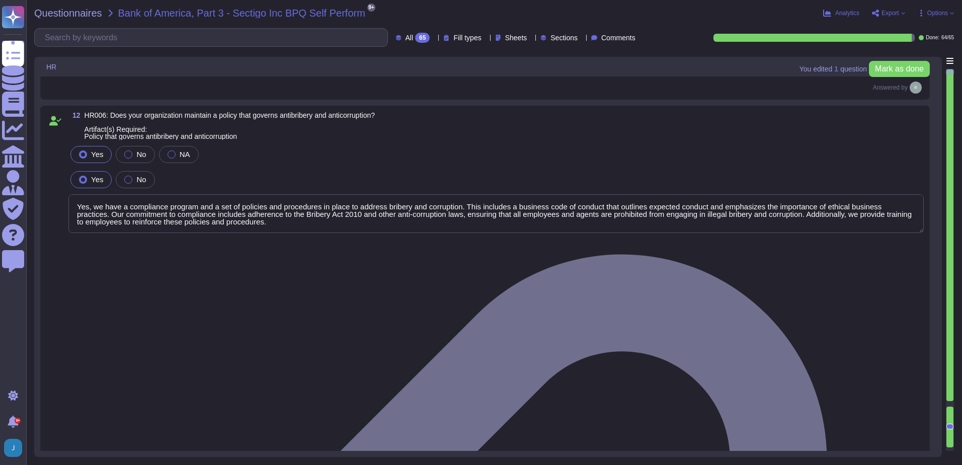
type textarea "Yes, our organization maintains documented policies that include requirements f…"
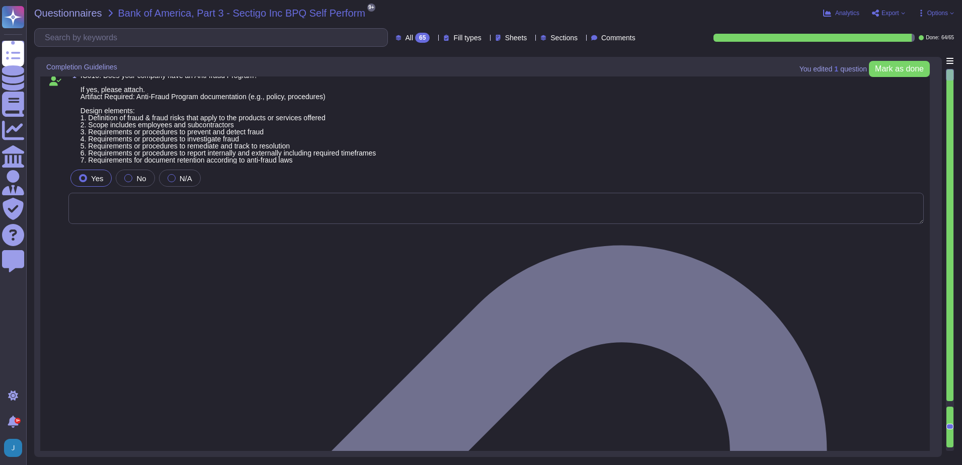
scroll to position [0, 0]
type textarea "N/A"
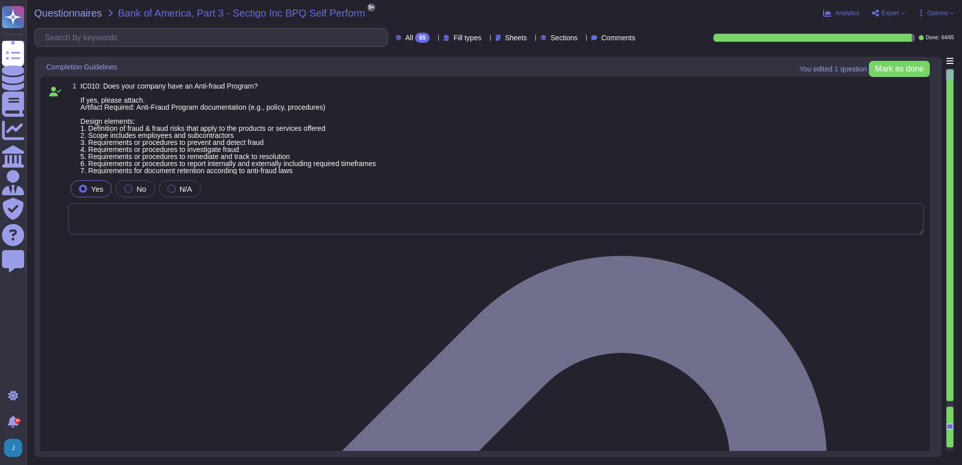
click at [948, 72] on div at bounding box center [949, 75] width 8 height 12
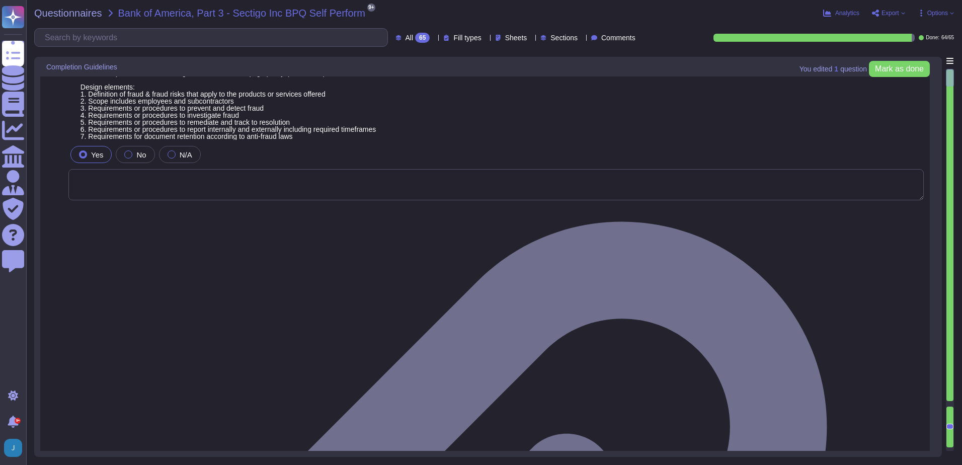
type textarea "Sectigo is committed to an environmental strategy that aligns with ESG principl…"
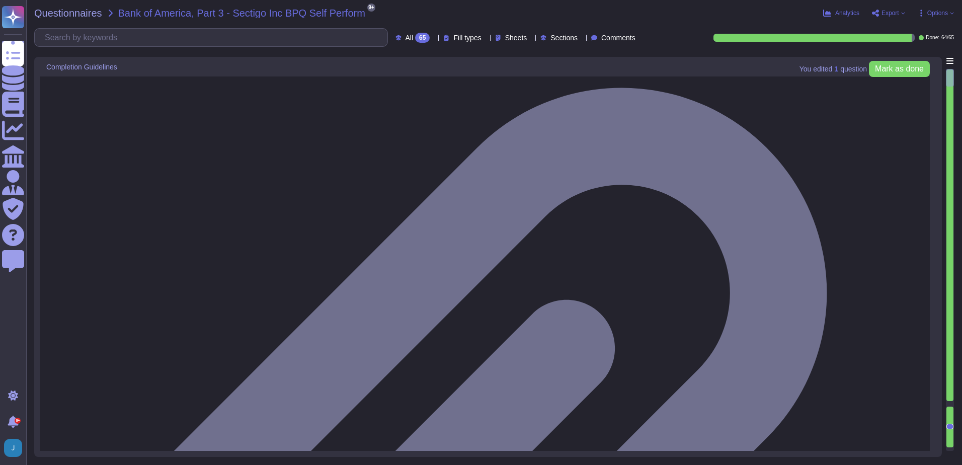
scroll to position [151, 0]
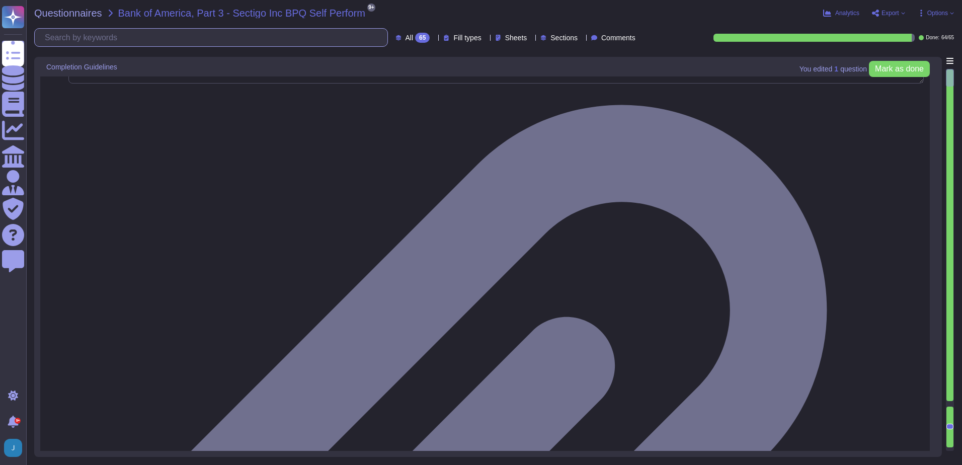
click at [188, 36] on input "text" at bounding box center [214, 38] width 348 height 18
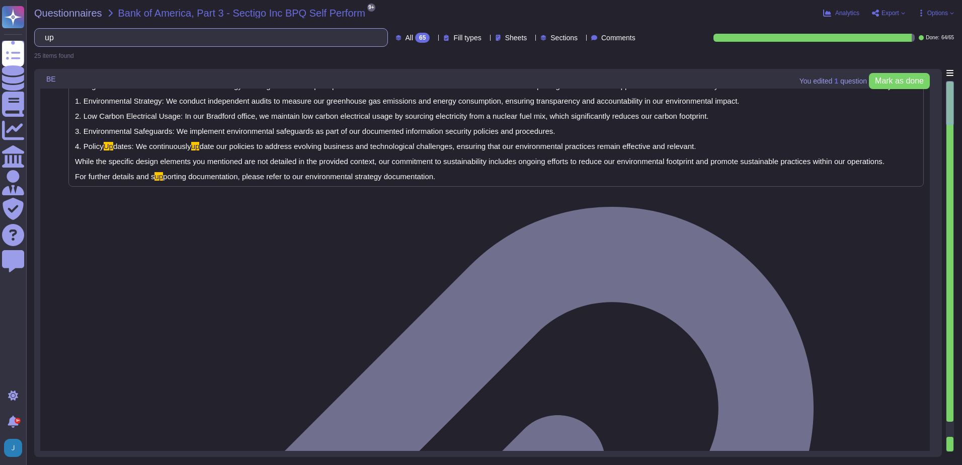
scroll to position [0, 0]
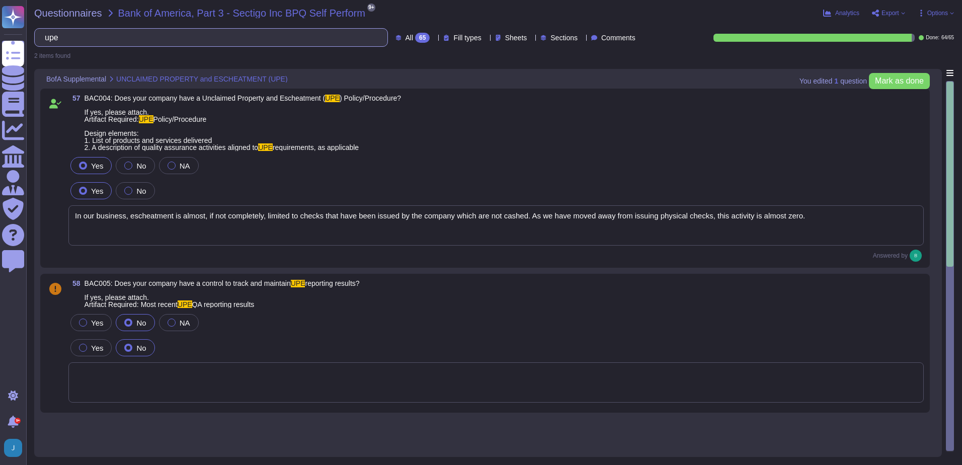
drag, startPoint x: 125, startPoint y: 41, endPoint x: -2, endPoint y: 25, distance: 128.2
click at [0, 25] on html "Questionnaires Knowledge Base Documents Analytics CAIQ / SIG Admin Trust Center…" at bounding box center [481, 232] width 962 height 465
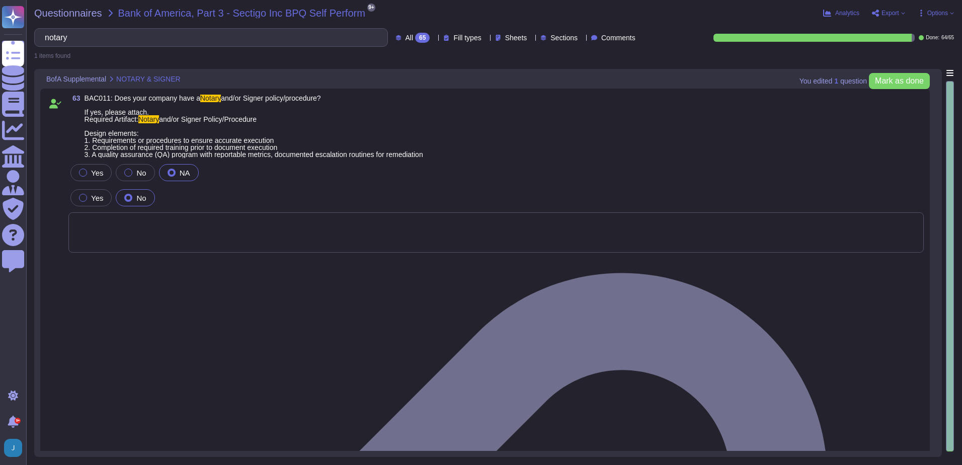
type input "notary"
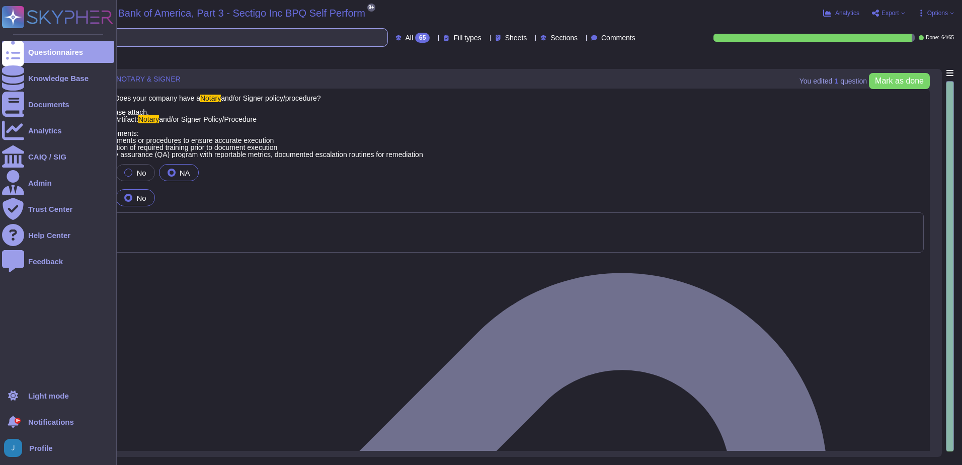
drag, startPoint x: 119, startPoint y: 38, endPoint x: 5, endPoint y: 31, distance: 114.9
click at [5, 31] on div "Questionnaires Knowledge Base Documents Analytics CAIQ / SIG Admin Trust Center…" at bounding box center [481, 232] width 962 height 465
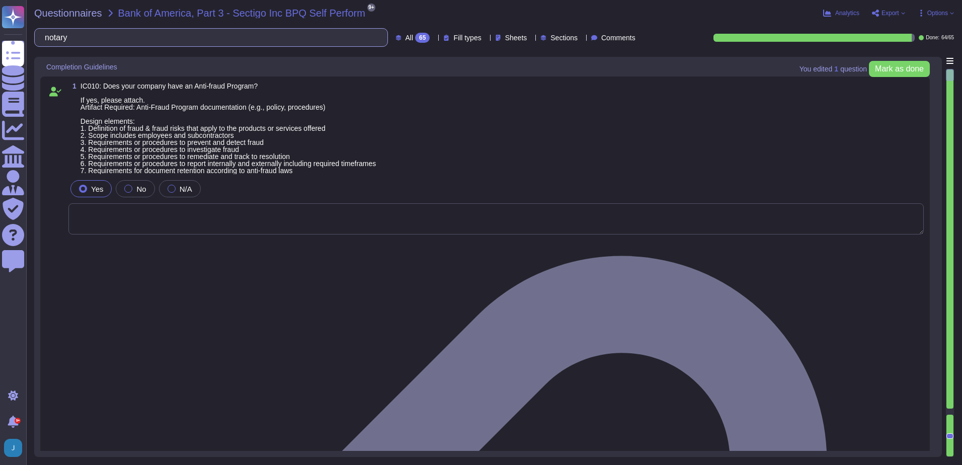
type textarea "N/A"
drag, startPoint x: 954, startPoint y: 116, endPoint x: 948, endPoint y: 120, distance: 6.8
click at [954, 142] on div "Questionnaires Bank of America, Part 3 - Sectigo Inc BPQ Self Perform 9+ pdf En…" at bounding box center [493, 232] width 935 height 465
drag, startPoint x: 946, startPoint y: 110, endPoint x: 947, endPoint y: 326, distance: 216.3
click at [947, 326] on div at bounding box center [949, 238] width 7 height 339
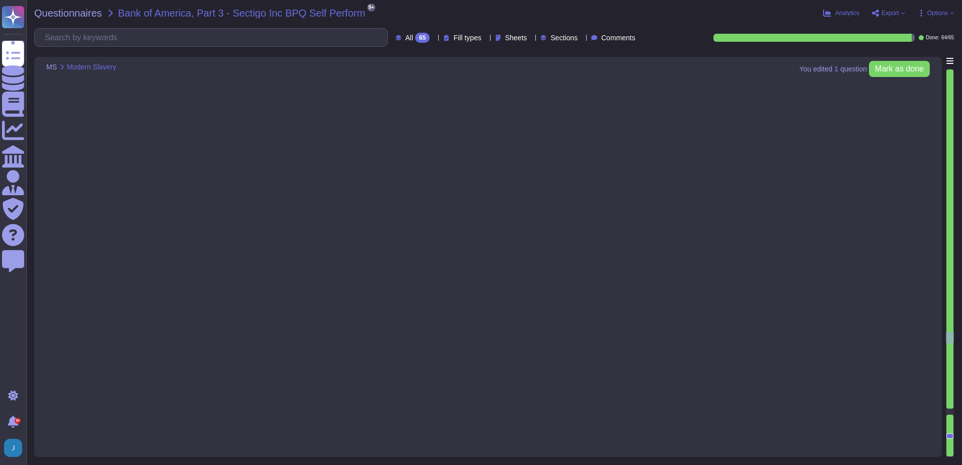
type textarea "Yes, our organization has documented policies and procedures in place that addr…"
type textarea "Yes, our organization has established means for employees and contractors to re…"
type textarea "Sectigo maintains a process to ensure suppliers abide by our policies regarding…"
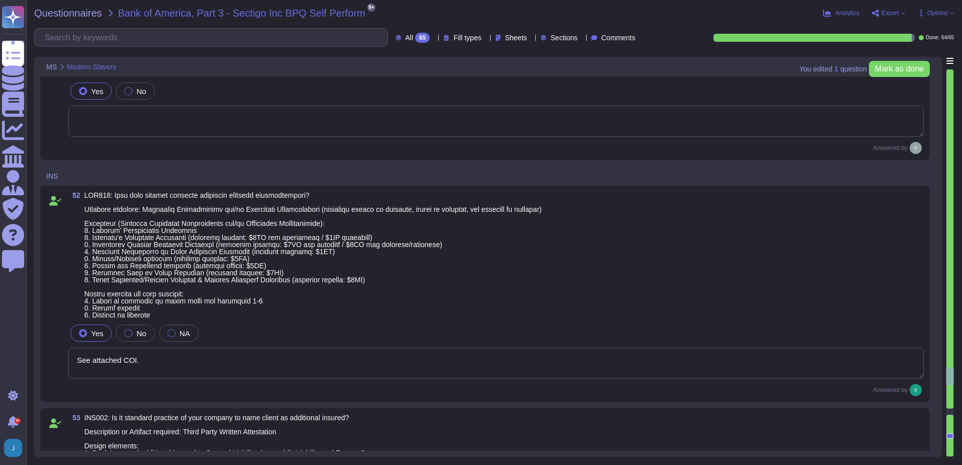
type textarea "No, we do not use subcontractors for this service."
type textarea "See attached COI."
type textarea "Additional insured only upon request"
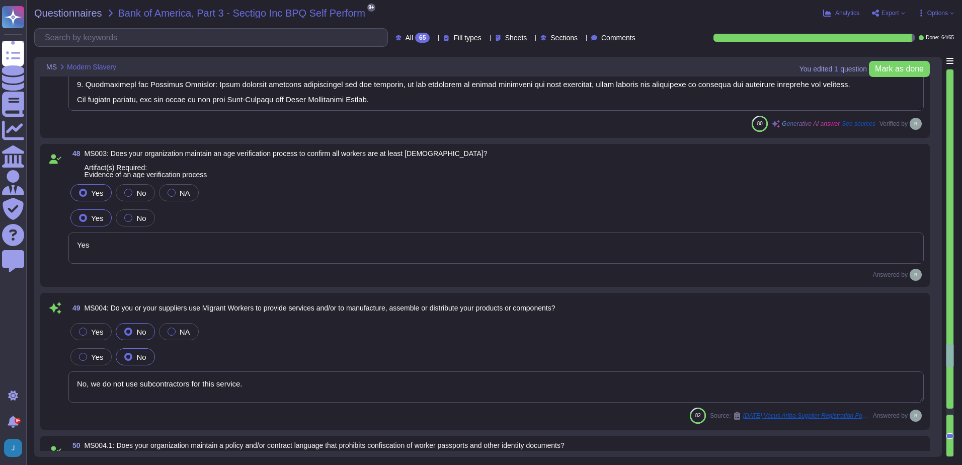
type textarea "Sectigo maintains a process to ensure suppliers abide by our policies regarding…"
type textarea "Yes"
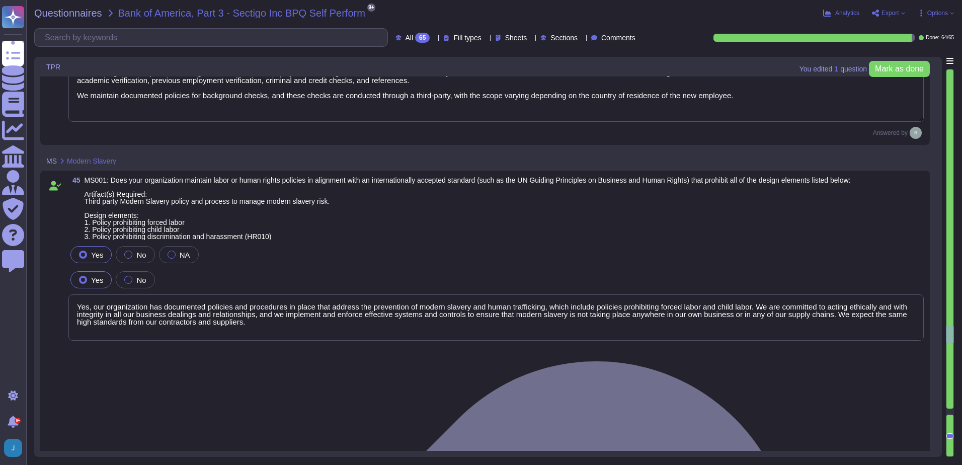
type textarea "We do not use subcontractors in providing core services."
type textarea "Yes, our organization performs background checks on all employees, including co…"
type textarea "Yes, our organization has documented policies and procedures in place that addr…"
type textarea "Yes, our organization has established means for employees and contractors to re…"
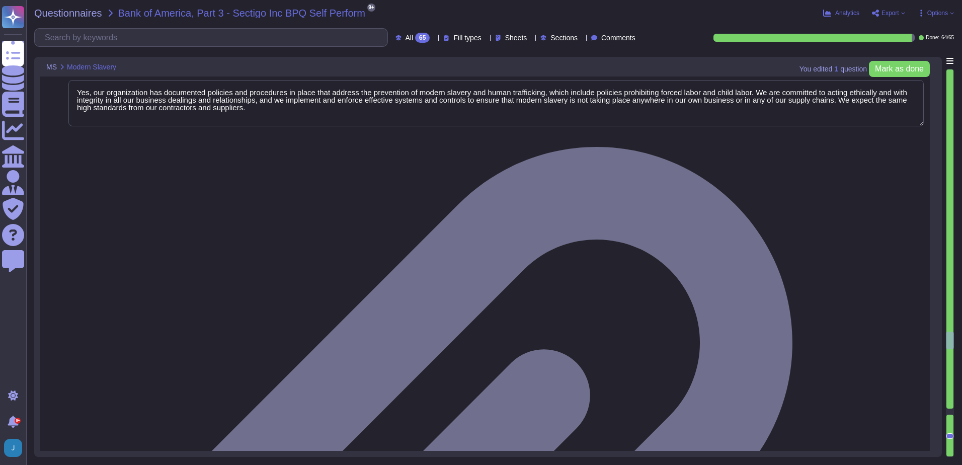
type textarea "Yes"
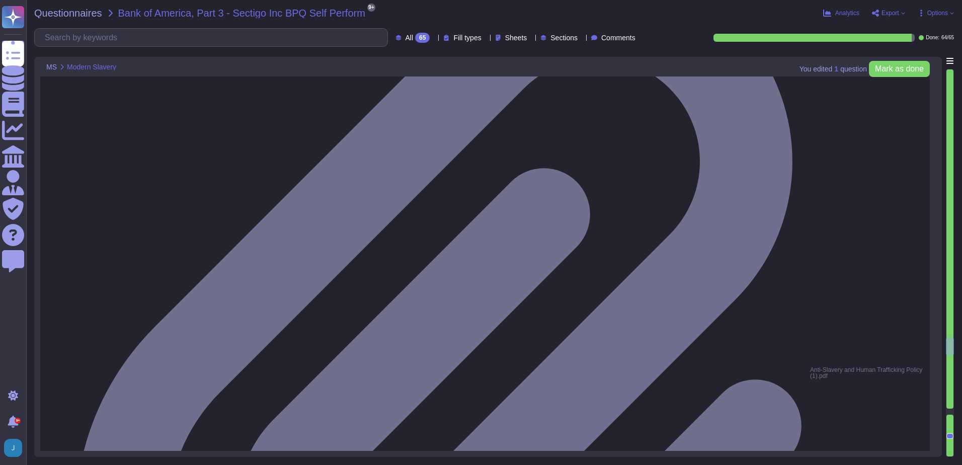
type textarea "No, we do not use subcontractors for this service."
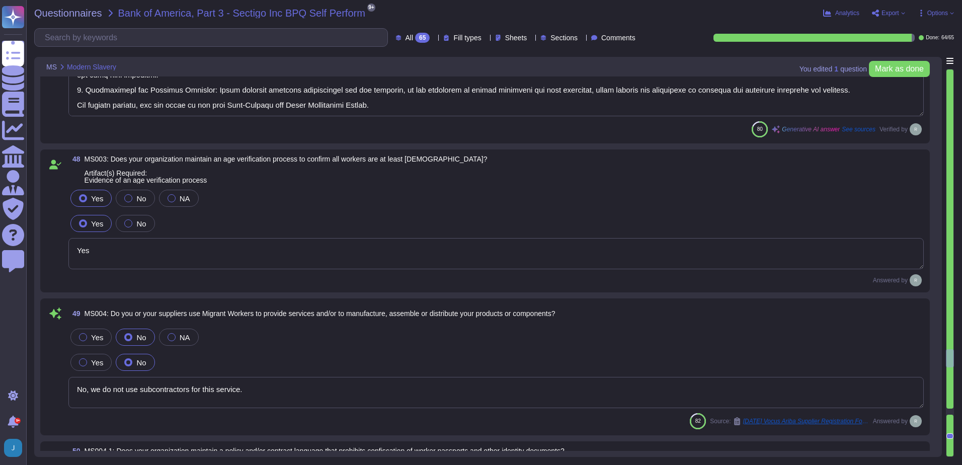
type textarea "See attached COI."
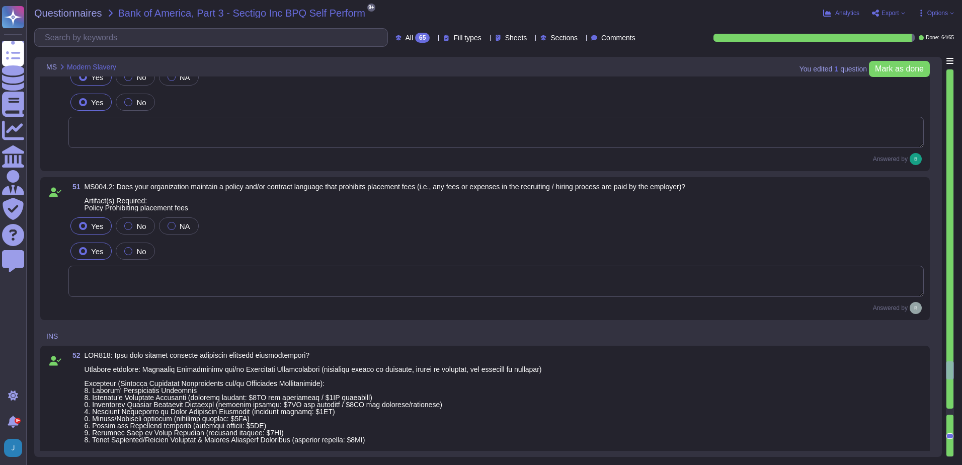
type textarea "Additional insured only upon request"
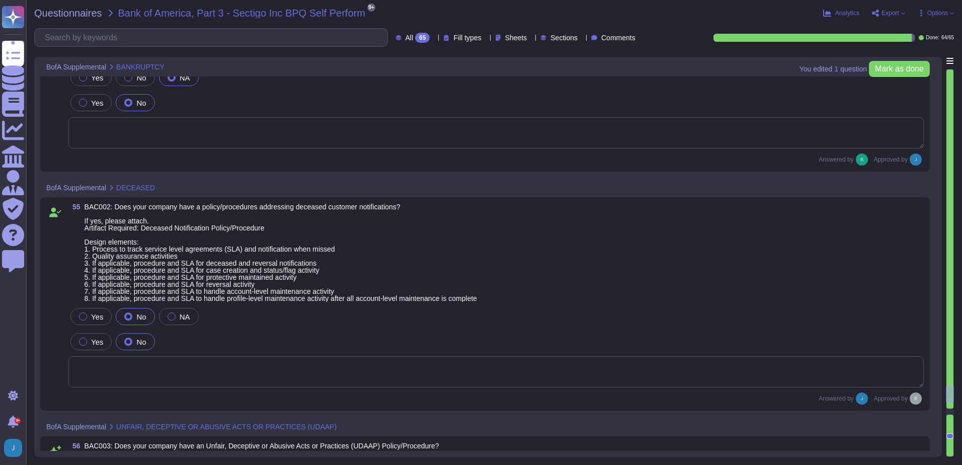
type textarea "Yes, we have a compliance program and a set of documented policies and procedur…"
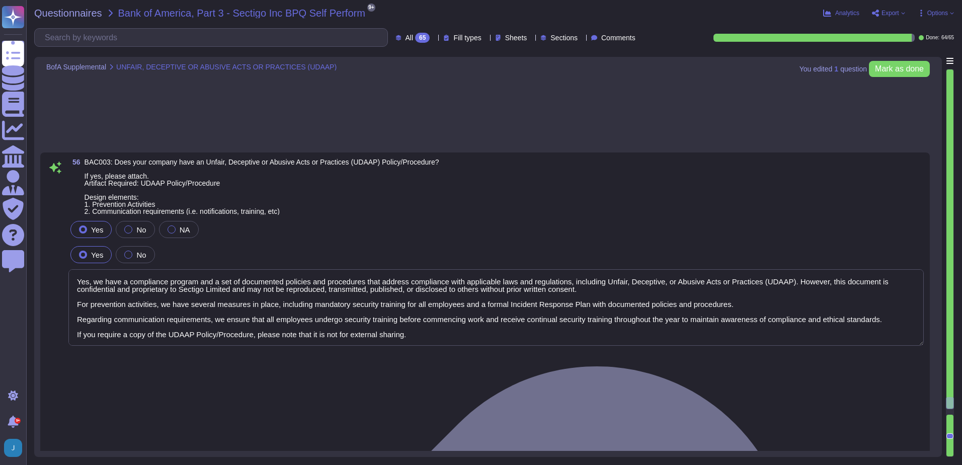
type textarea "In our business, escheatment is almost, if not completely, limited to checks th…"
type textarea "Yes, we do have but it is not for external sharing."
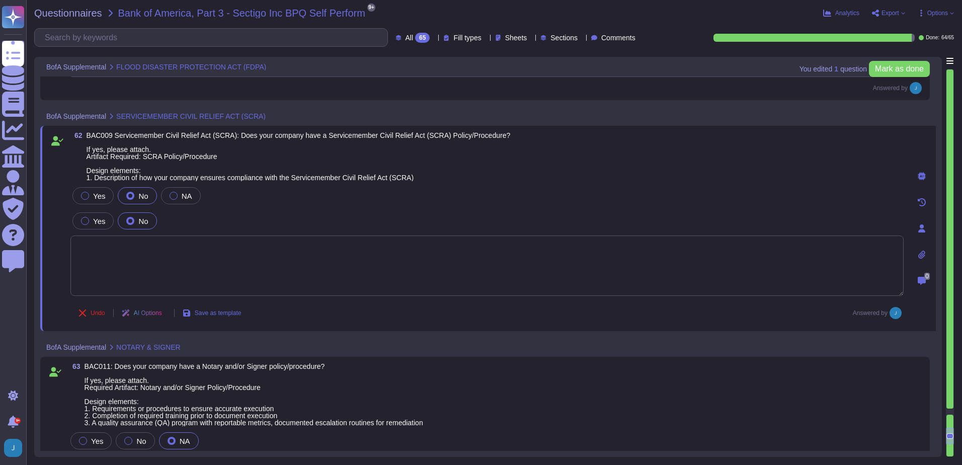
type textarea "Yes, Sectigo supports ease of accessibility features of our product, including …"
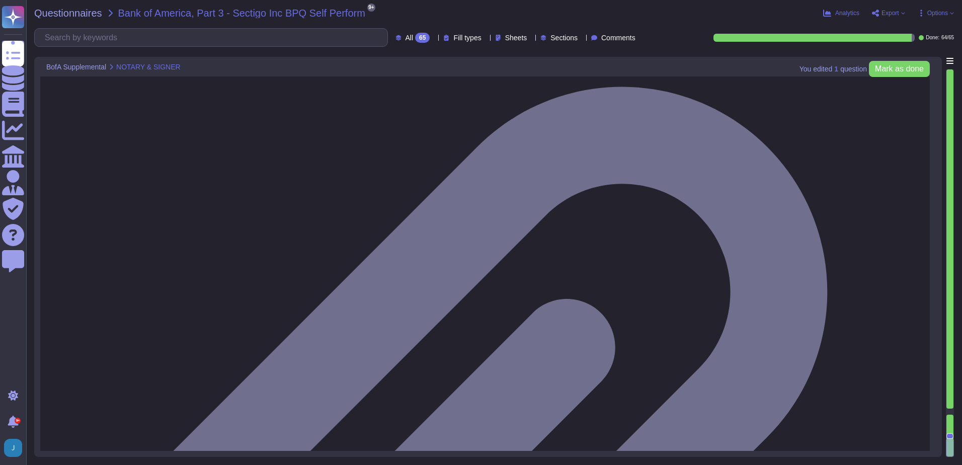
scroll to position [11902, 0]
